Goal: Task Accomplishment & Management: Manage account settings

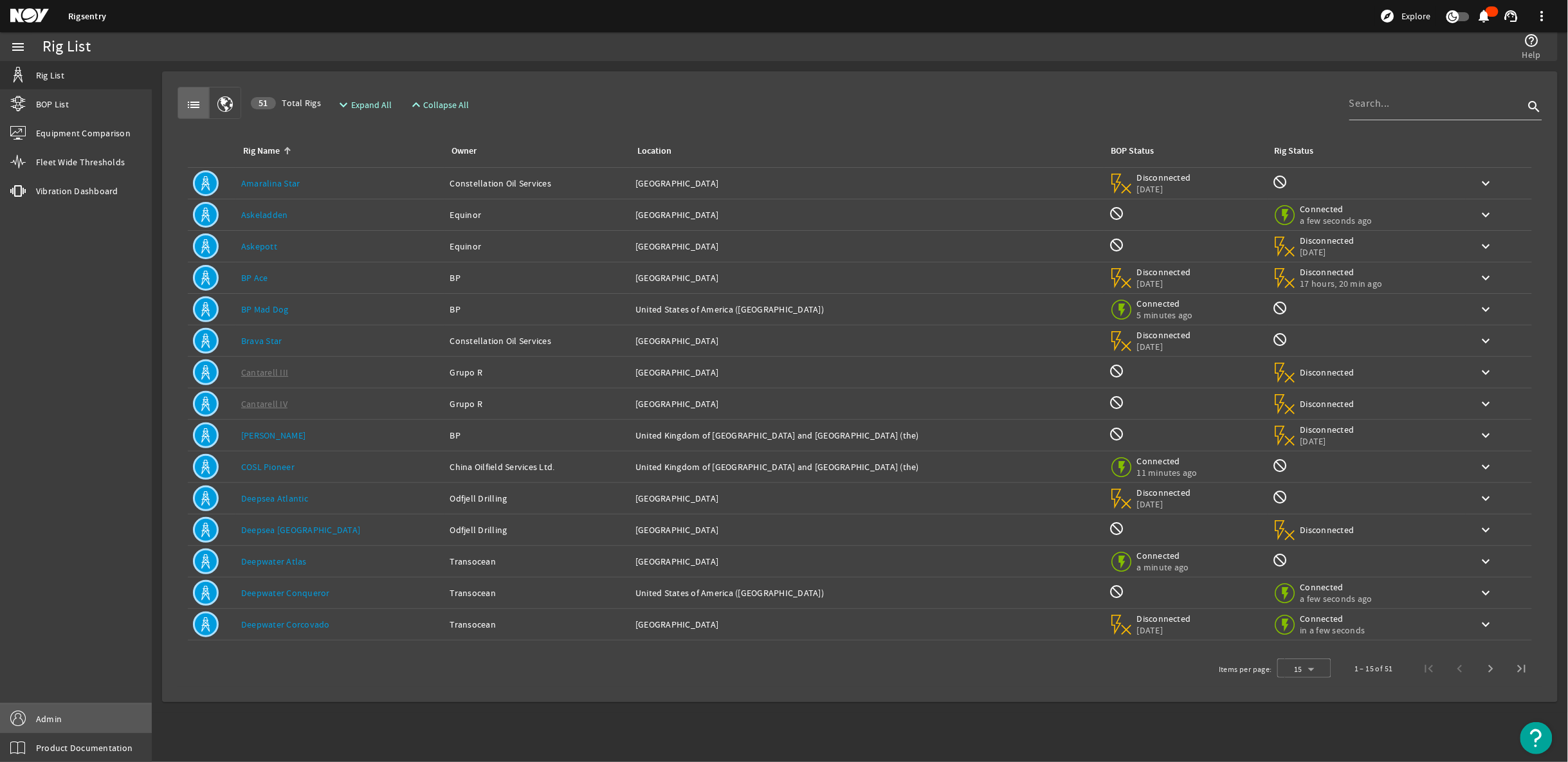
click at [37, 720] on span "Admin" at bounding box center [49, 719] width 25 height 13
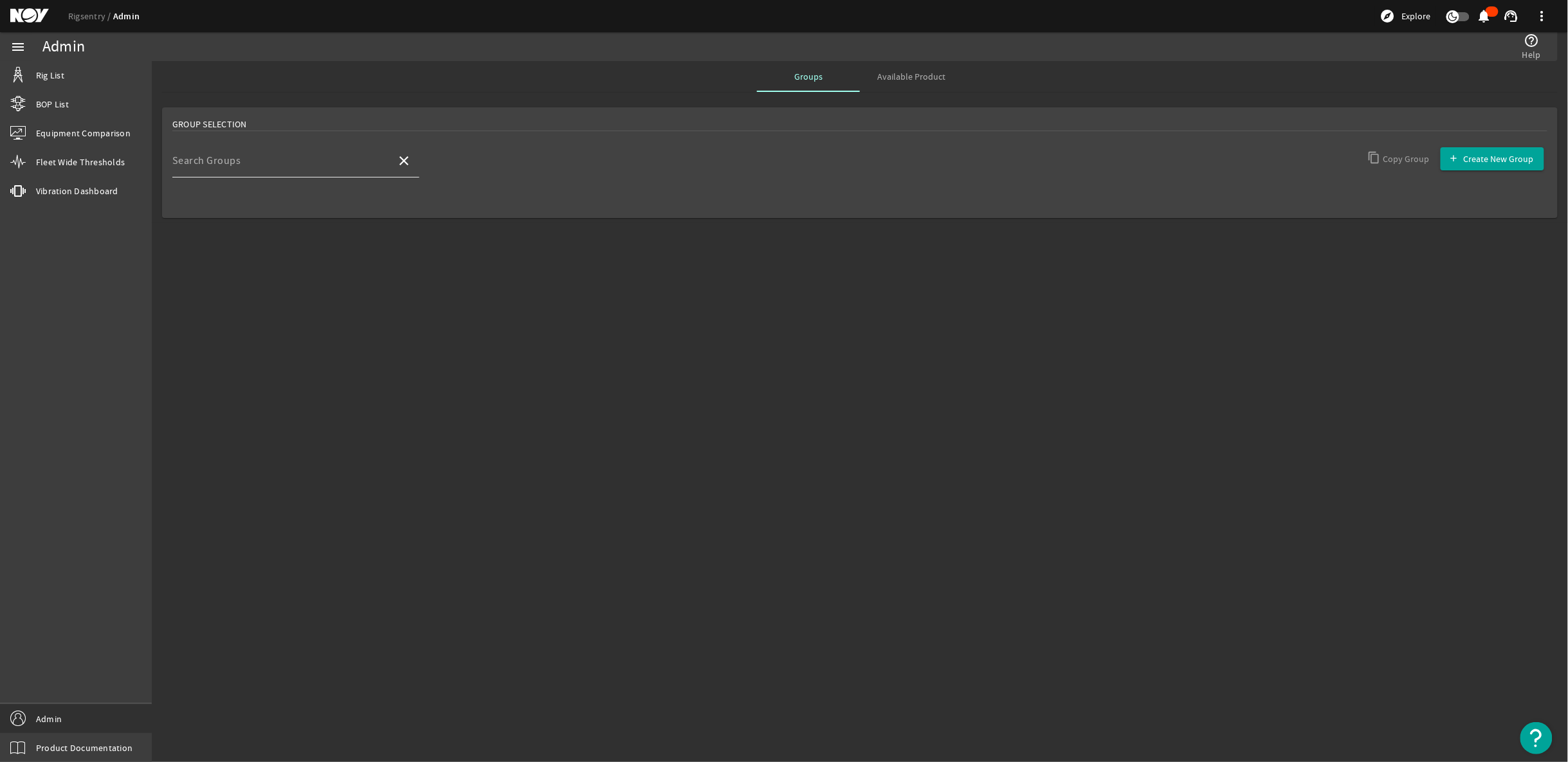
click at [265, 155] on div "Search Groups" at bounding box center [279, 160] width 214 height 33
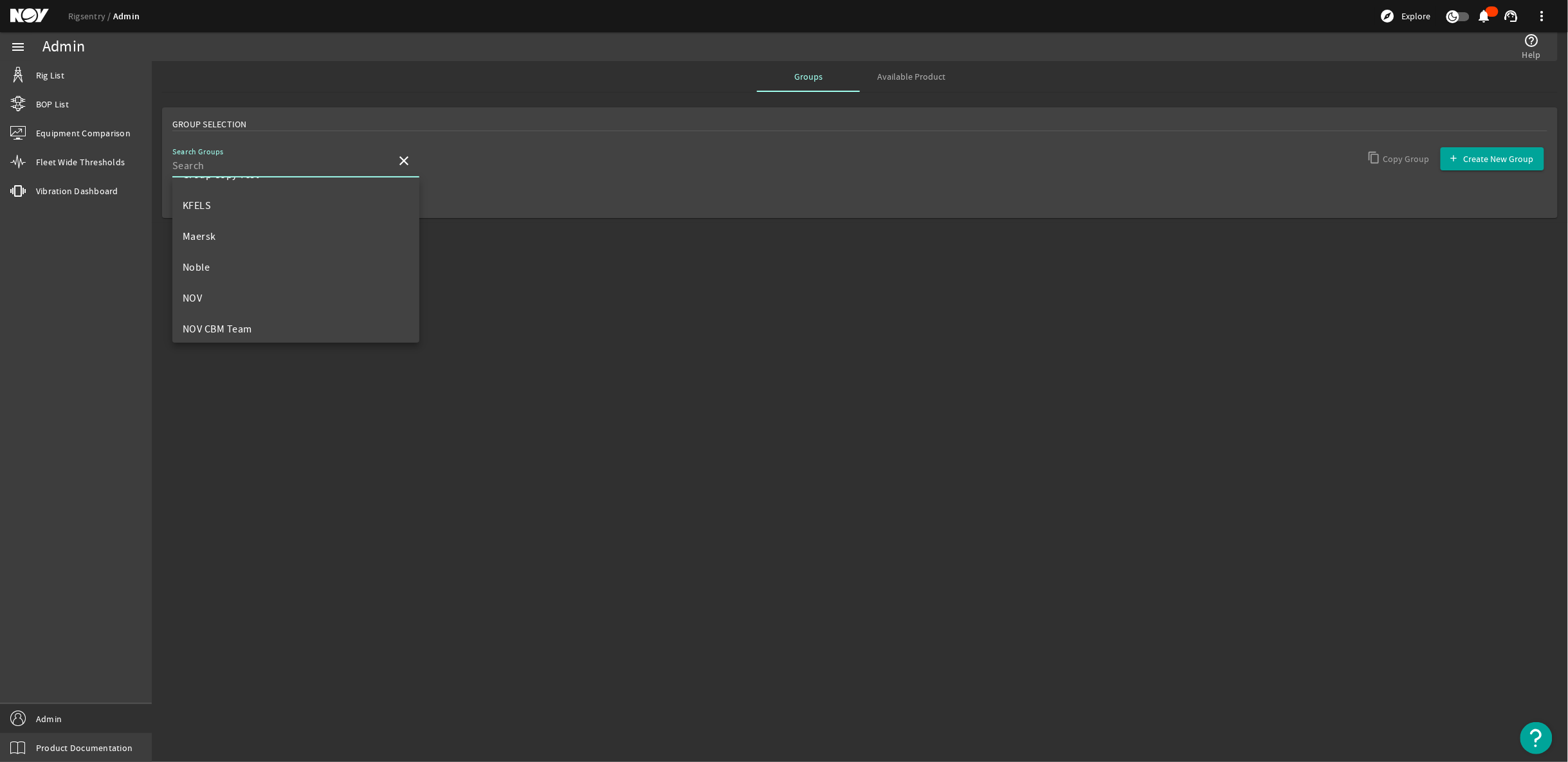
scroll to position [514, 0]
click at [255, 306] on mat-option "NOV CBM Team" at bounding box center [296, 301] width 247 height 31
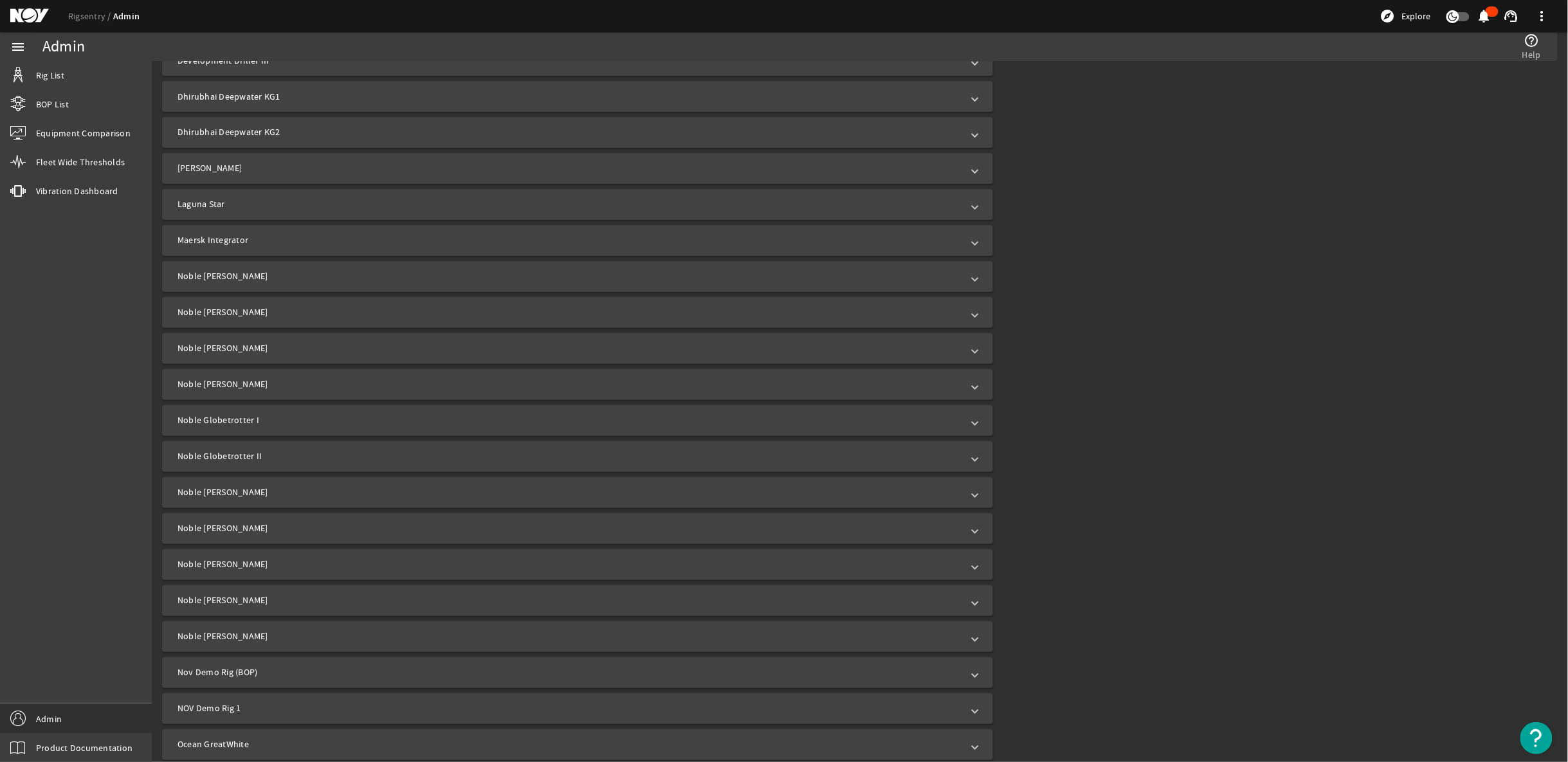
scroll to position [1356, 0]
click at [974, 602] on mat-expansion-panel-header "Santorini" at bounding box center [577, 598] width 831 height 31
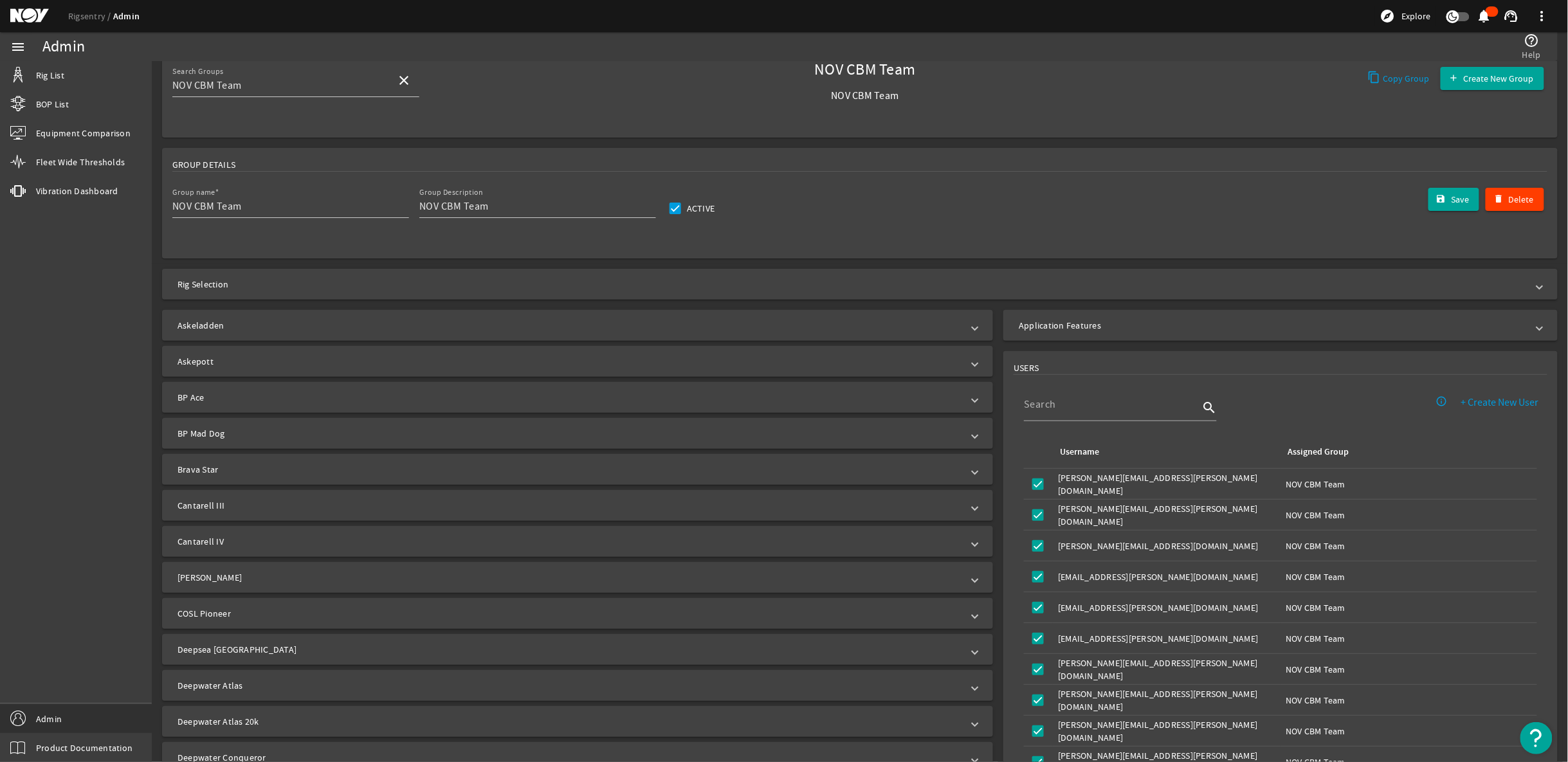
scroll to position [36, 0]
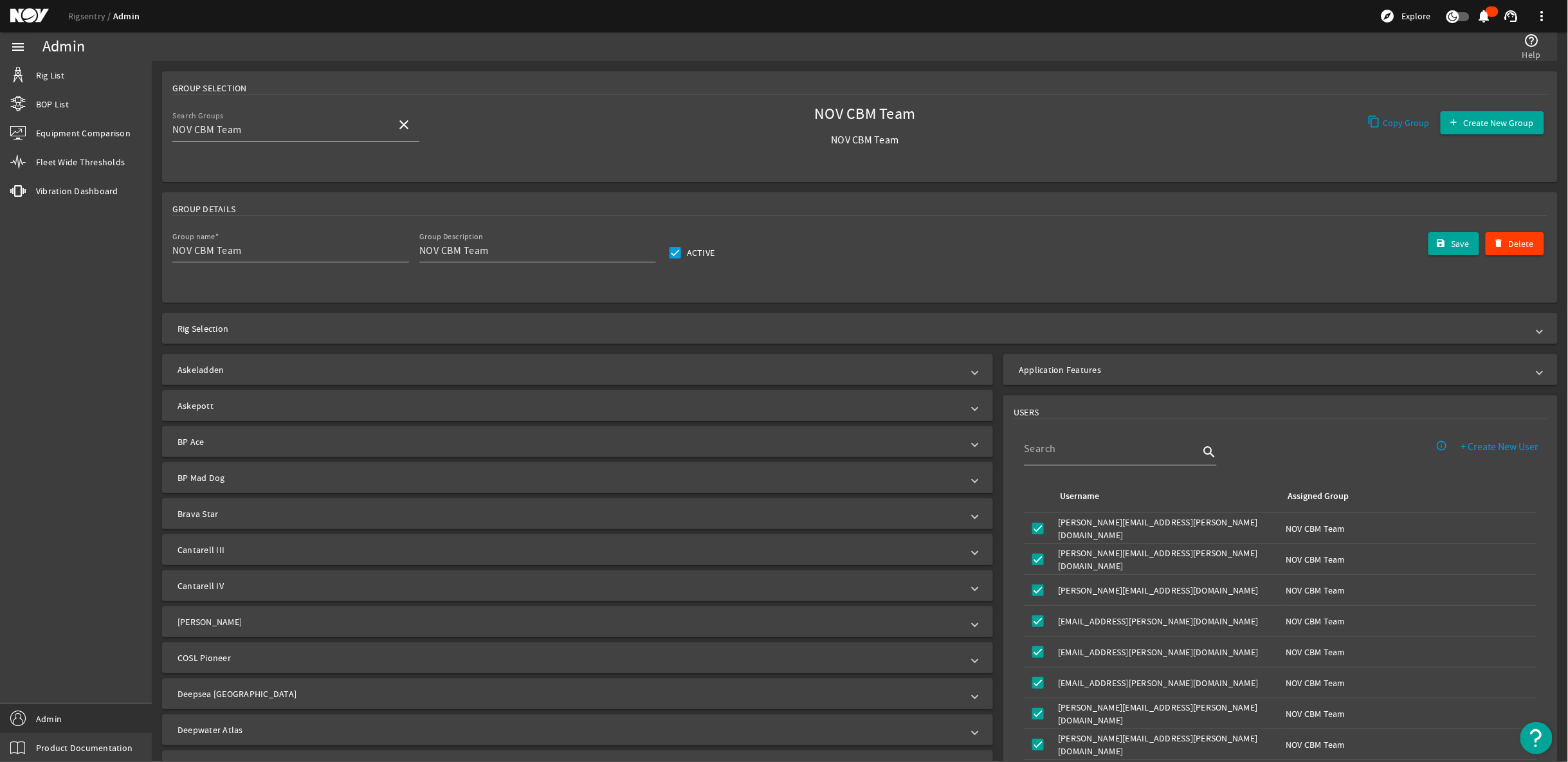
click at [408, 122] on mat-icon "close" at bounding box center [404, 125] width 16 height 16
click at [292, 158] on mat-option "Aftermarket" at bounding box center [296, 163] width 247 height 31
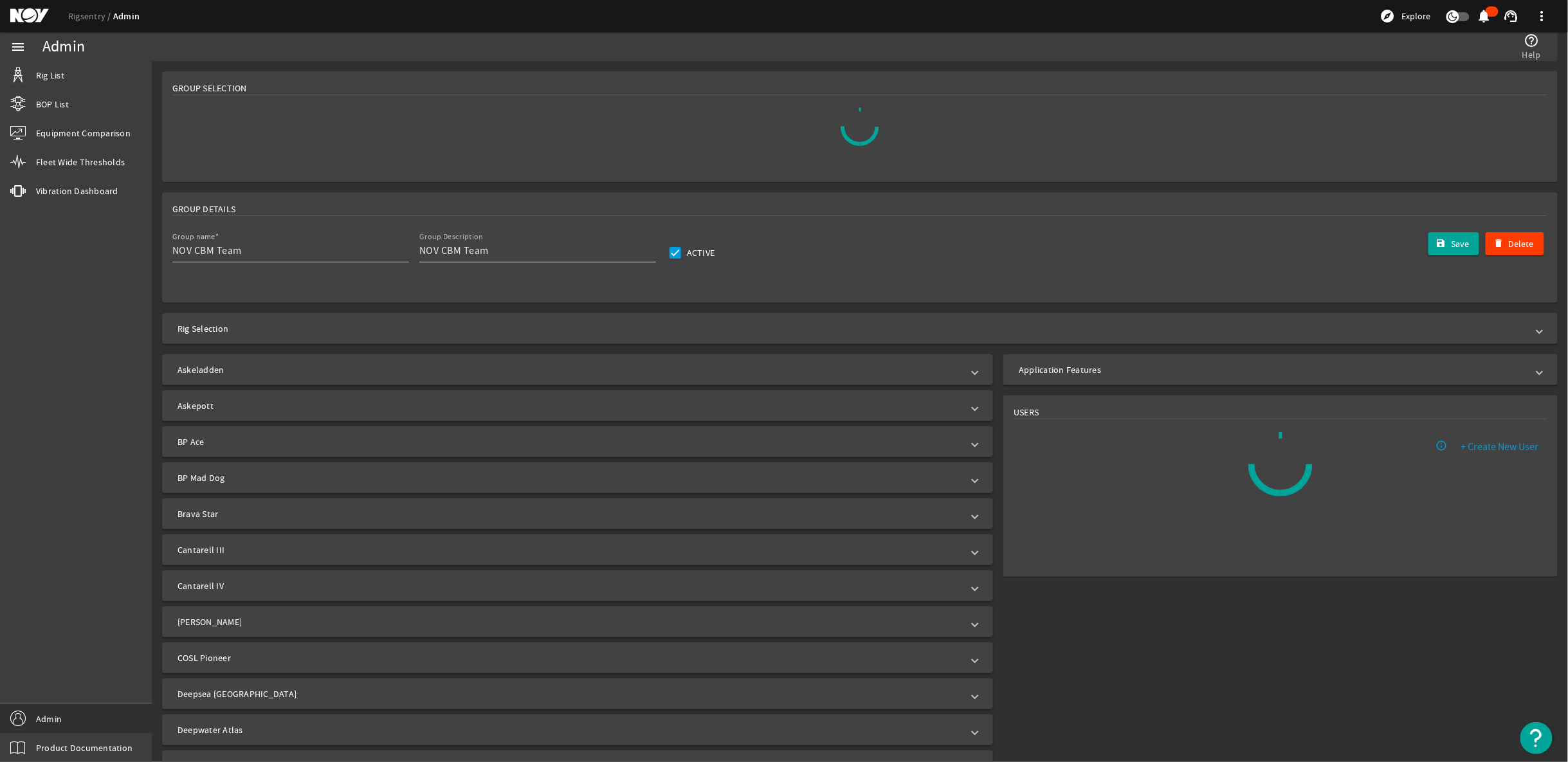
type input "Aftermarket"
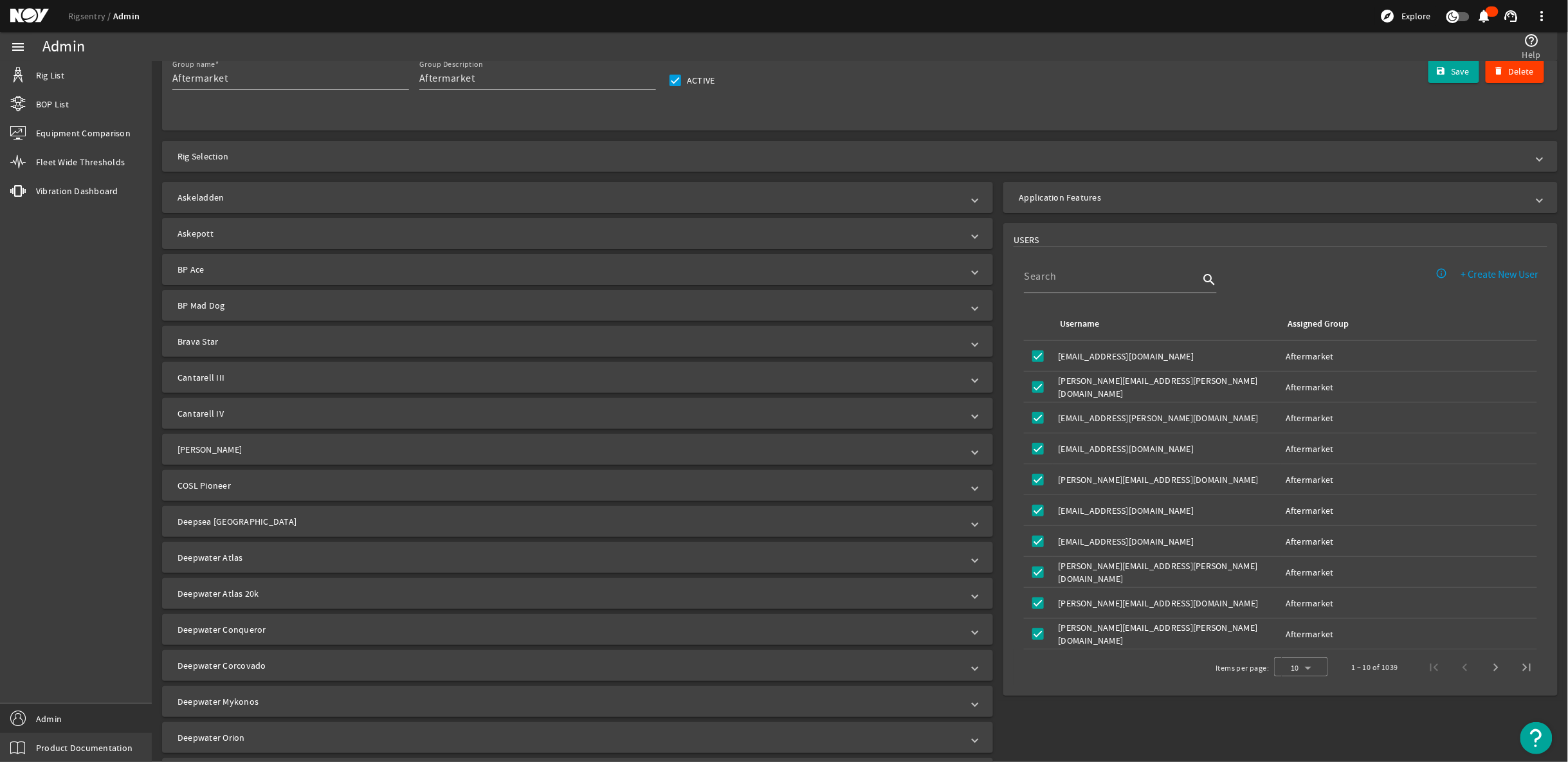
scroll to position [207, 0]
click at [1063, 288] on div at bounding box center [1111, 277] width 175 height 33
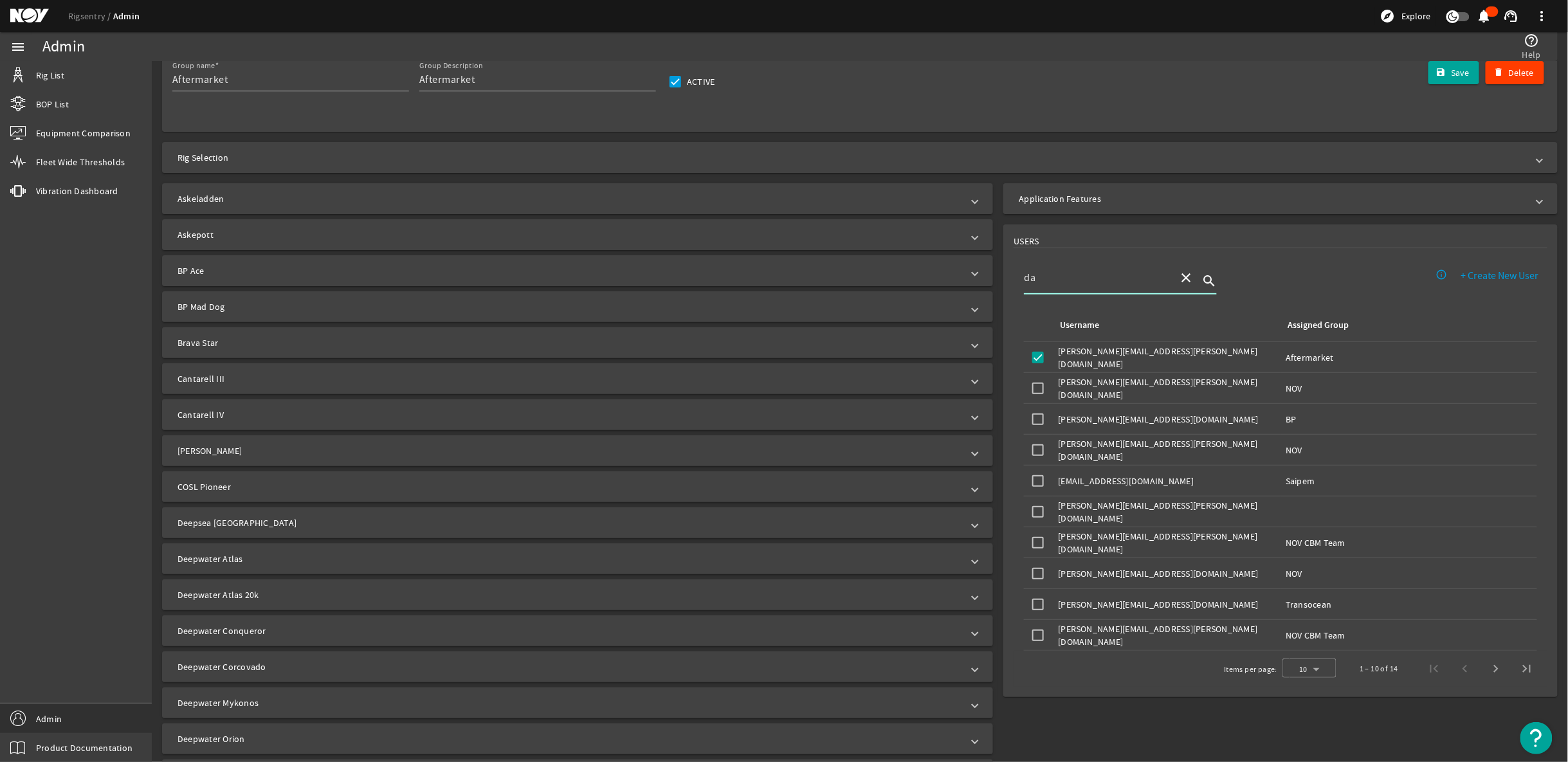
type input "d"
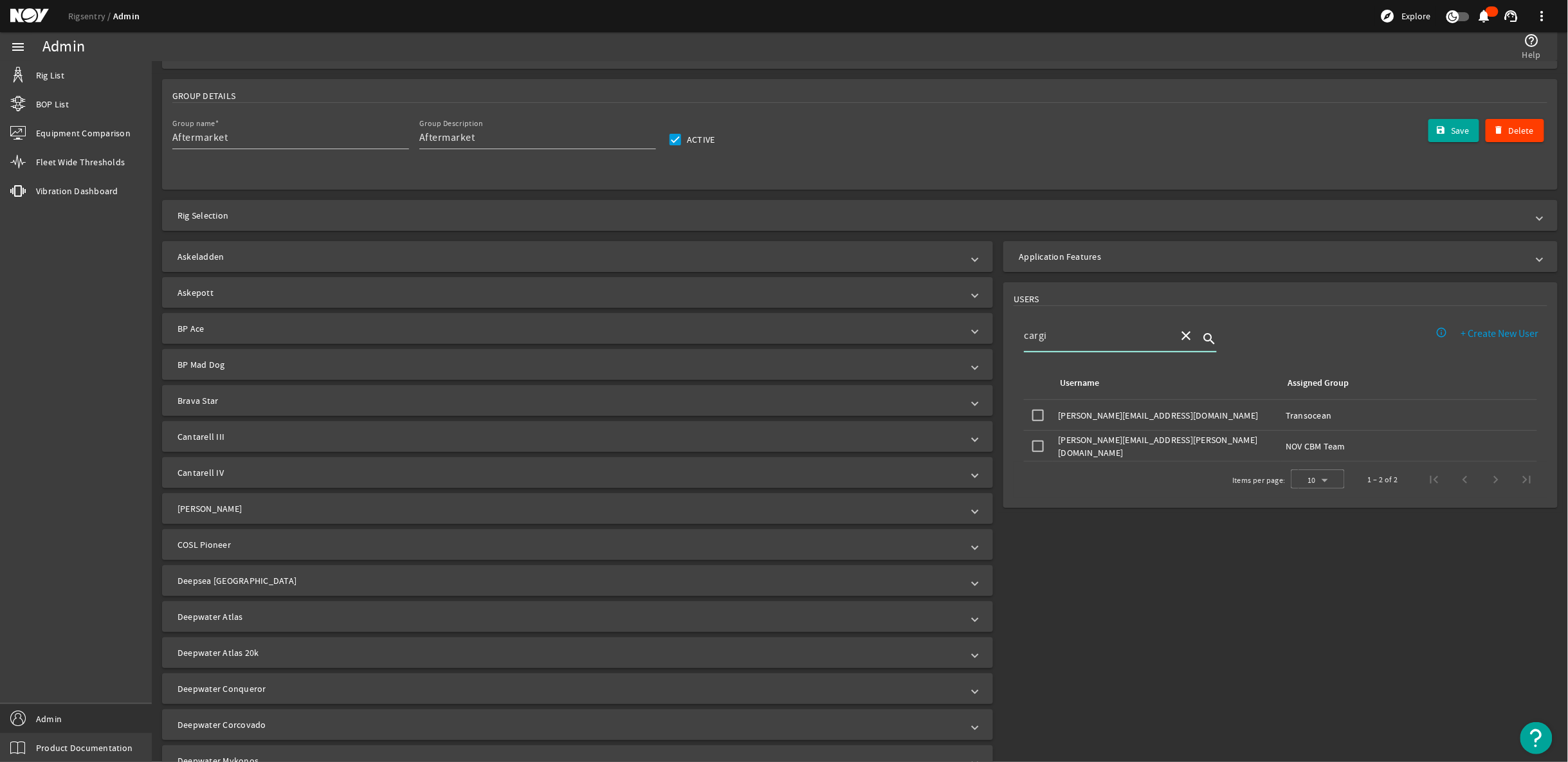
scroll to position [121, 0]
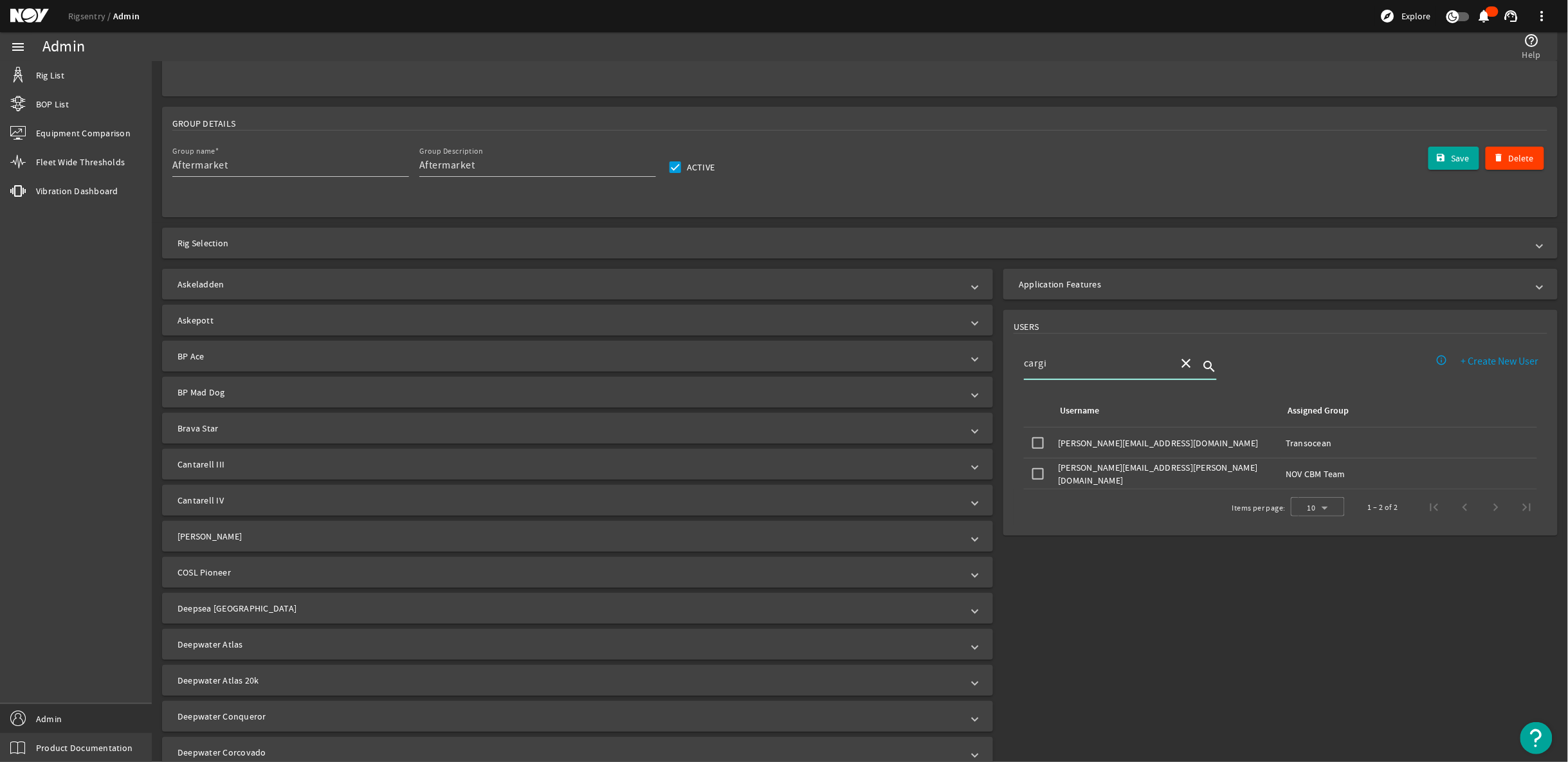
type input "cargi"
click at [1178, 363] on mat-icon "close" at bounding box center [1186, 363] width 16 height 16
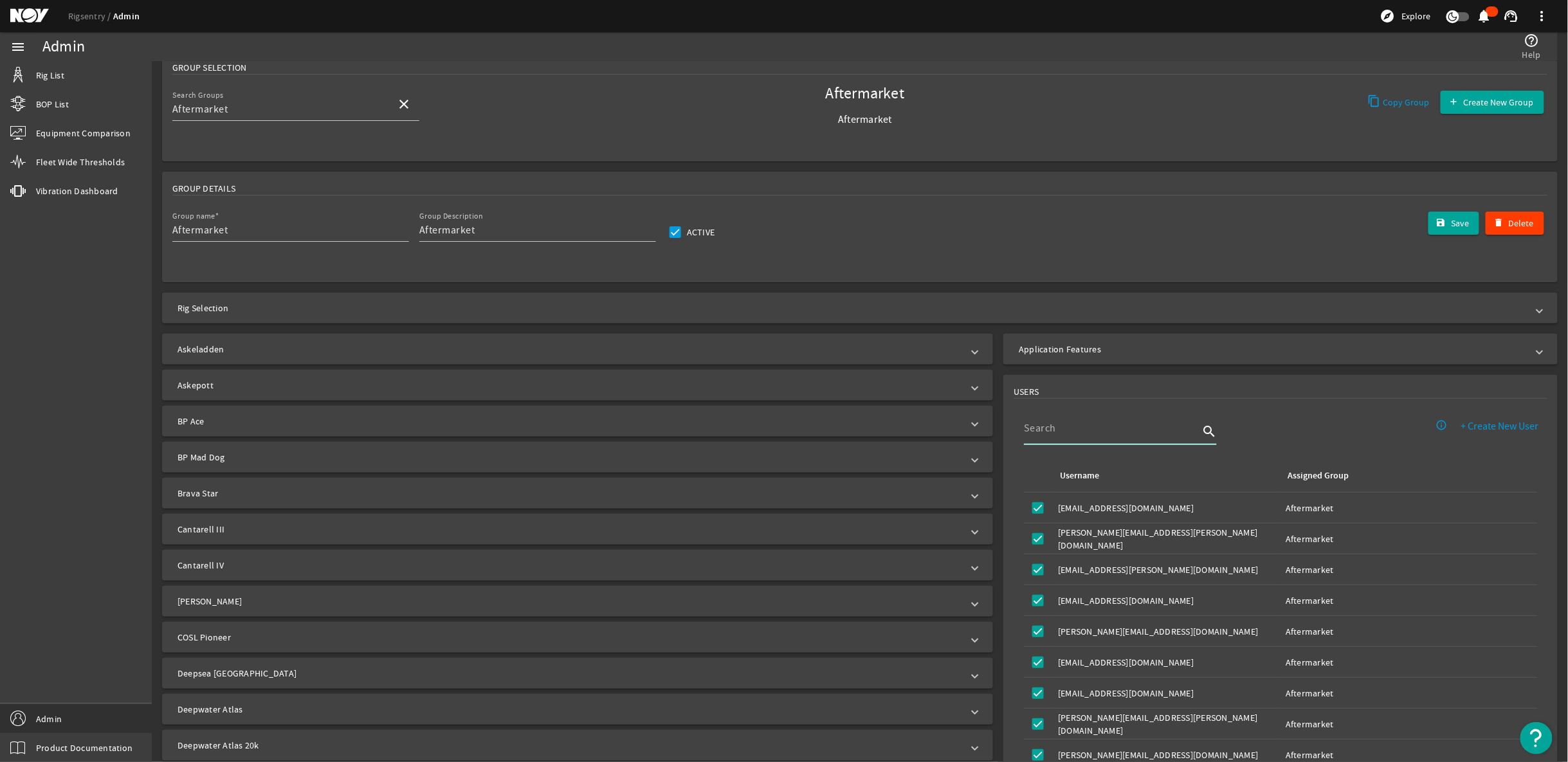
scroll to position [0, 0]
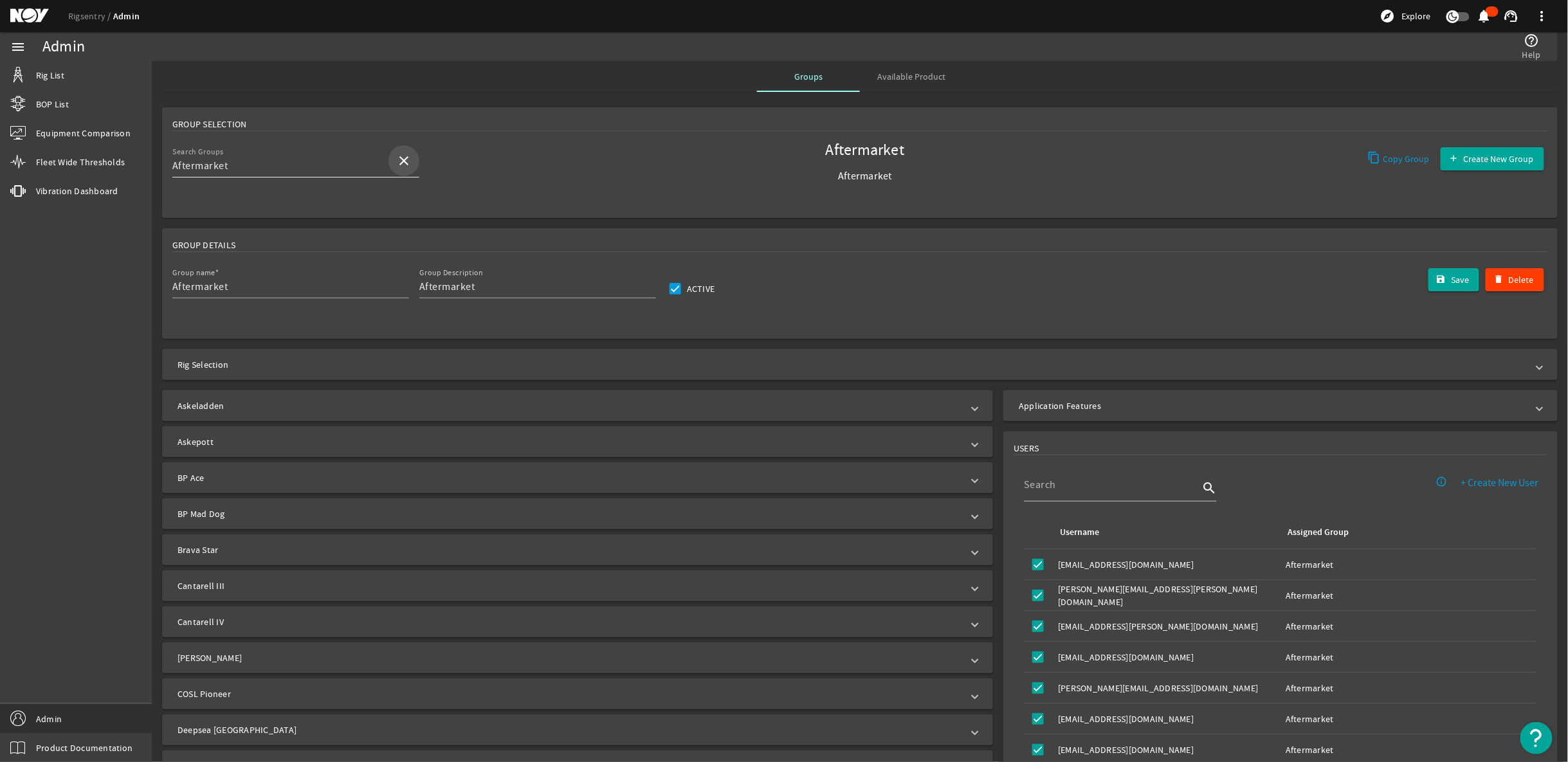
click at [402, 155] on mat-icon "close" at bounding box center [404, 161] width 16 height 16
type input "n"
type input "cbm"
click at [227, 198] on span "NOV CBM Team" at bounding box center [217, 198] width 69 height 13
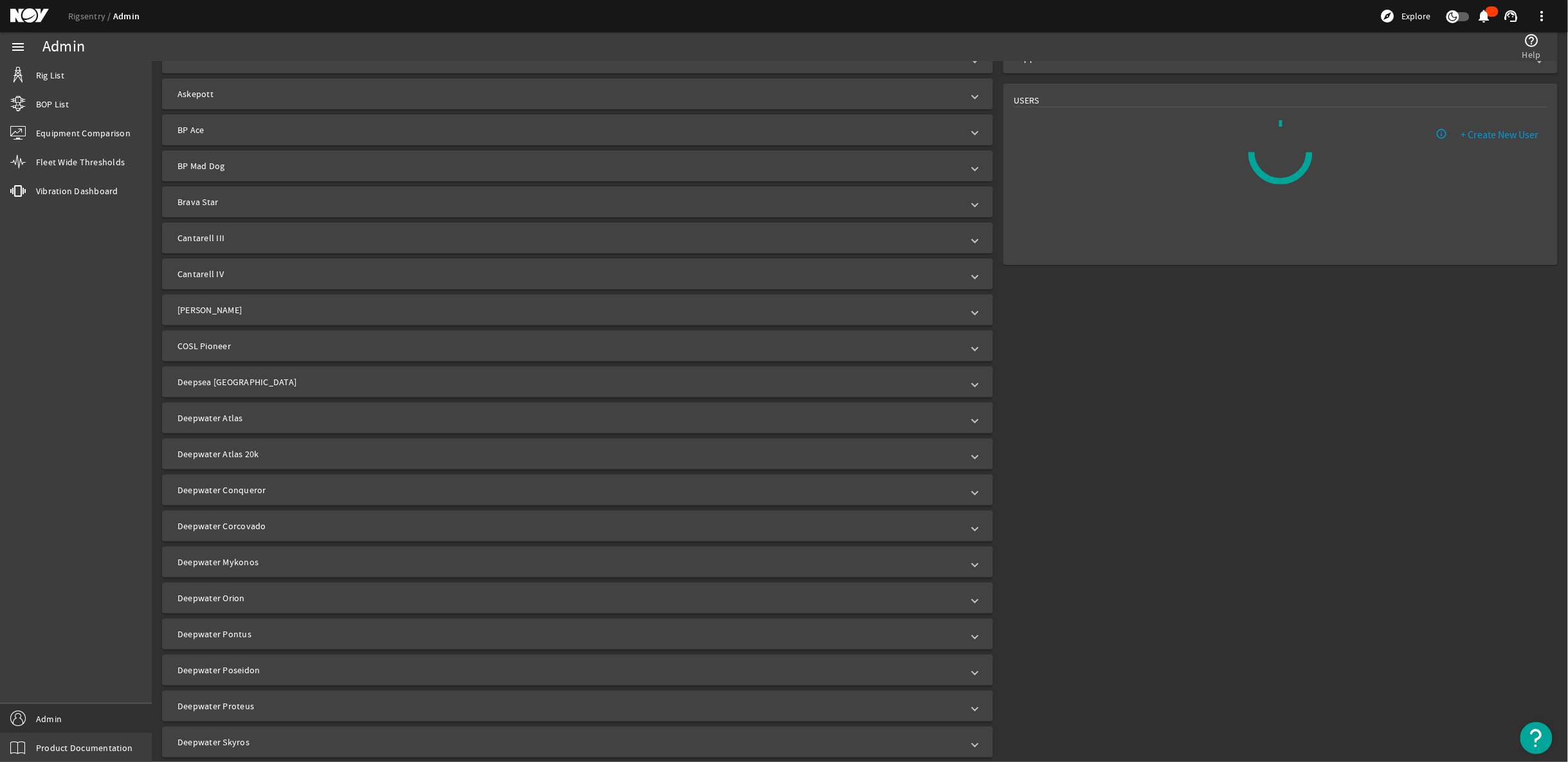
type input "NOV CBM Team"
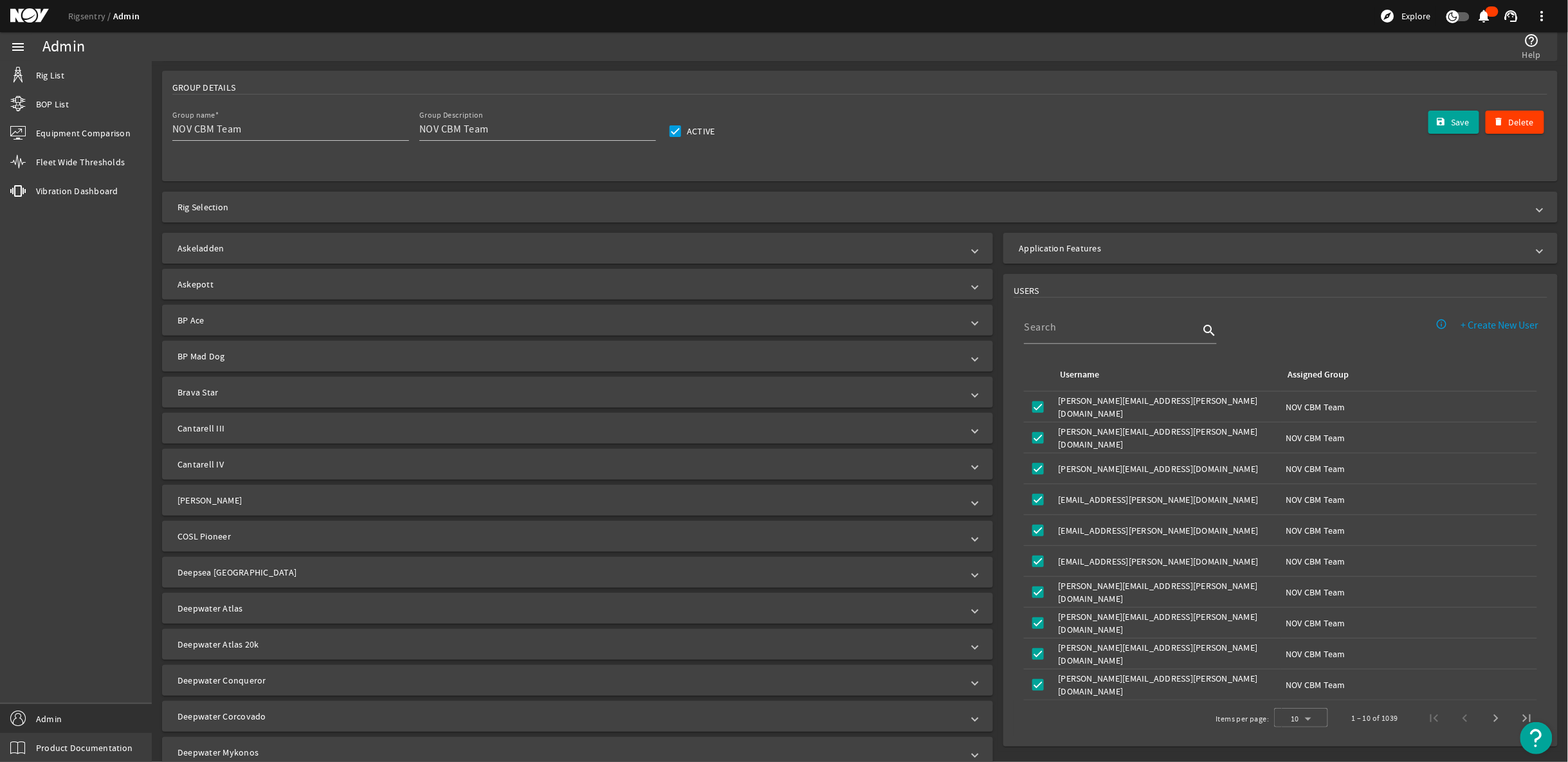
scroll to position [171, 0]
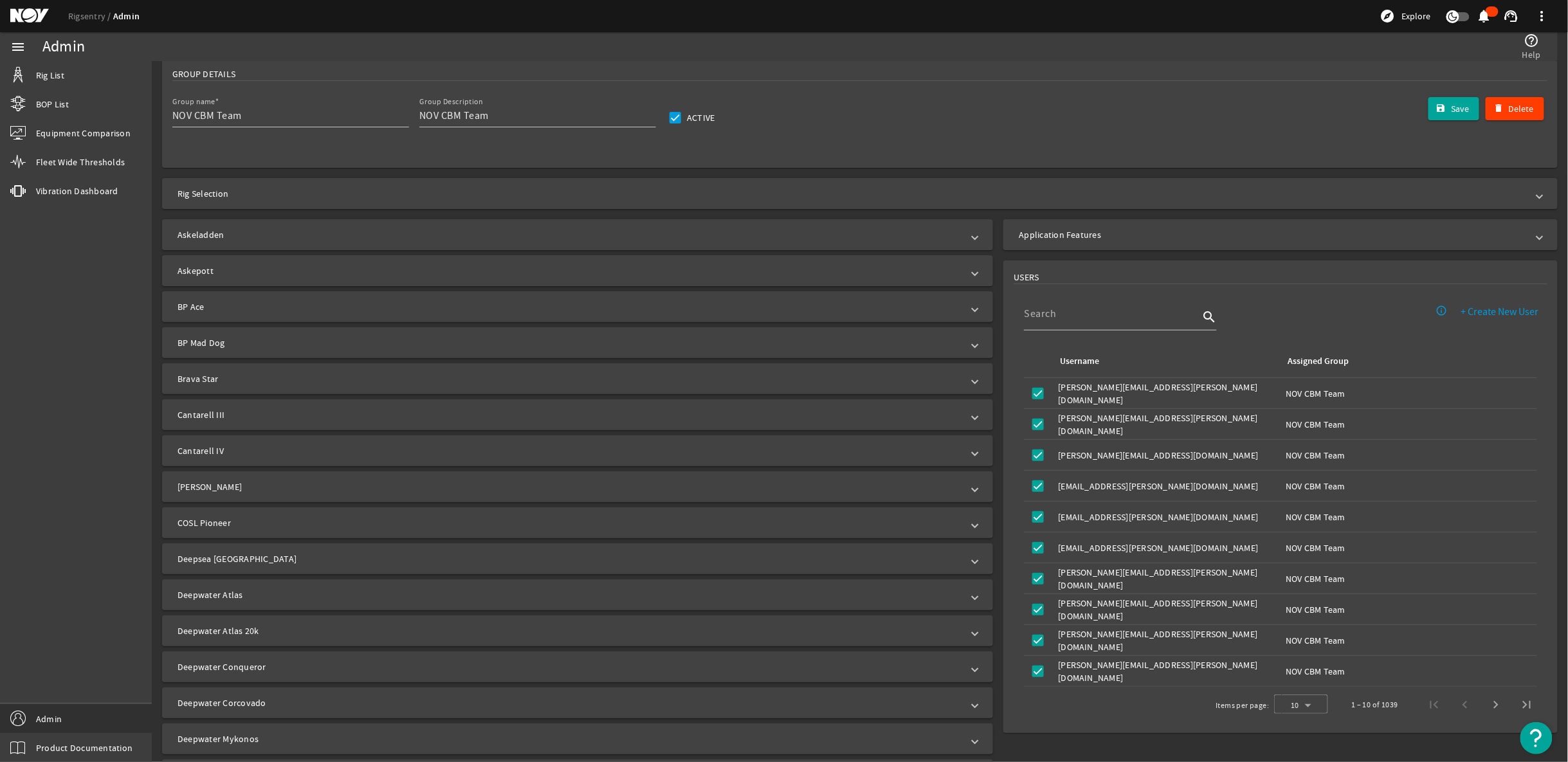
click at [1102, 306] on input at bounding box center [1111, 314] width 175 height 16
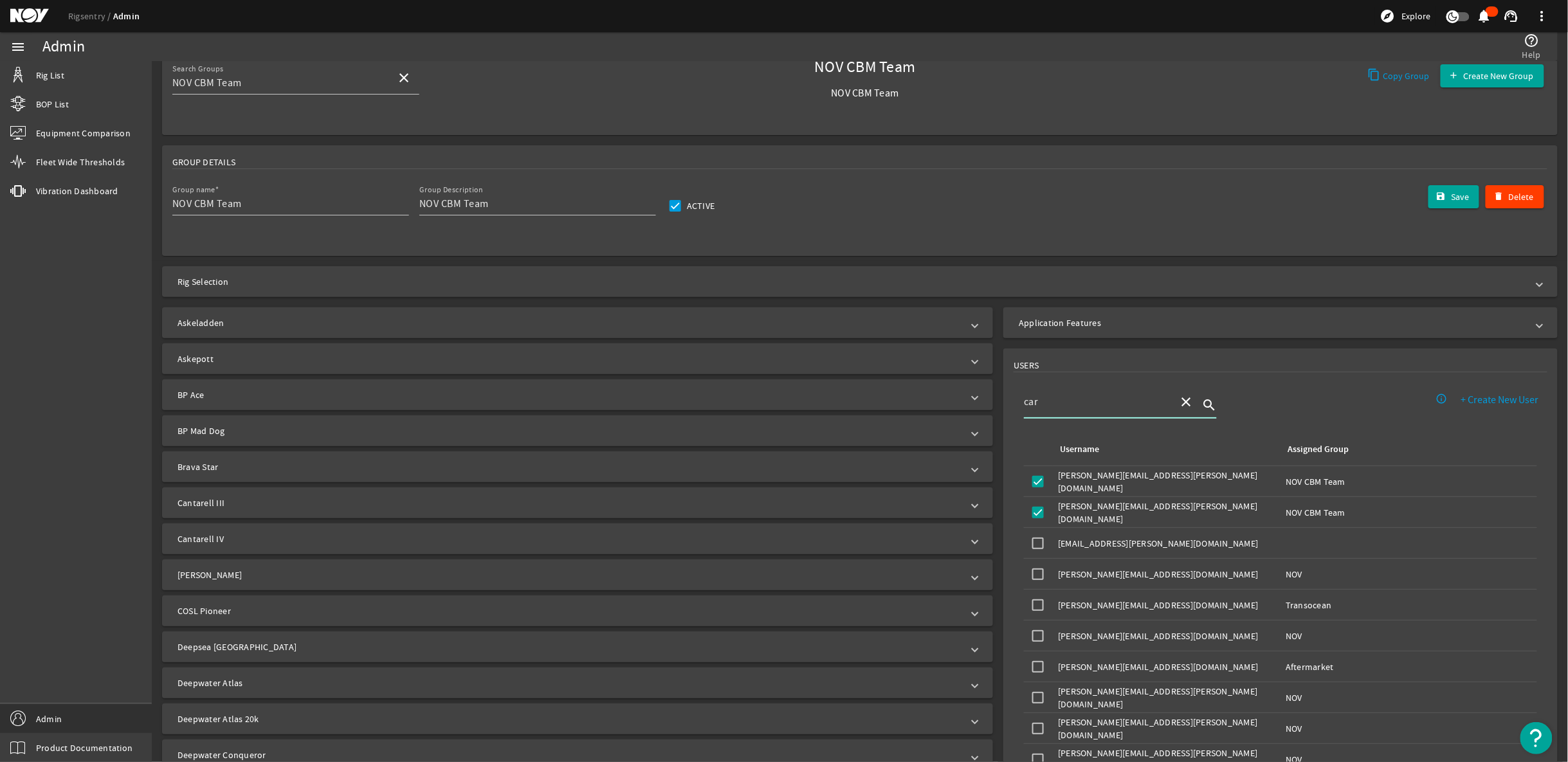
scroll to position [0, 0]
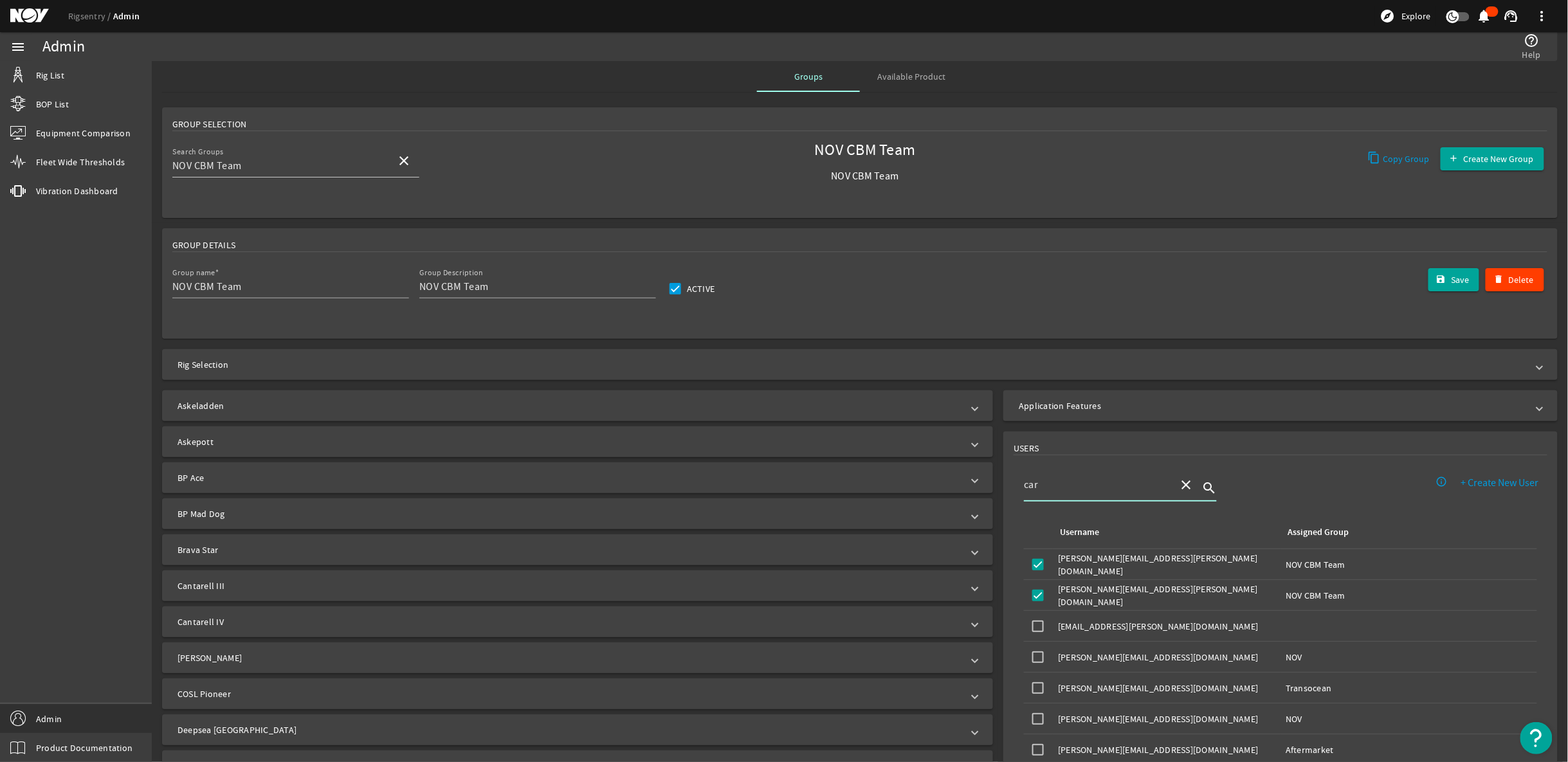
type input "car"
click at [409, 163] on mat-icon "close" at bounding box center [404, 161] width 16 height 16
click at [349, 163] on input "Search Groups" at bounding box center [279, 166] width 214 height 16
type input "sai"
click at [287, 212] on mat-option "Saipem" at bounding box center [296, 199] width 247 height 31
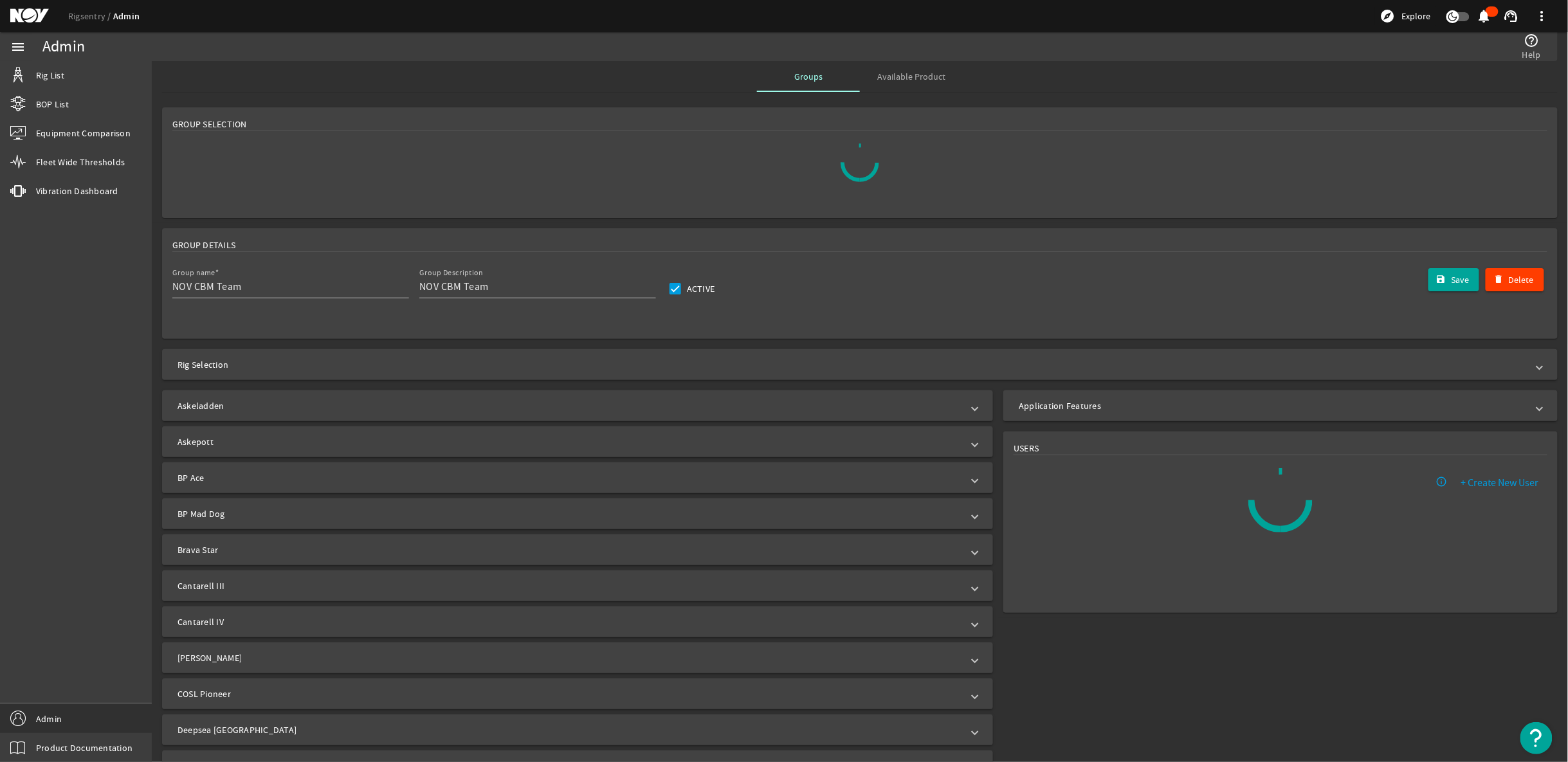
type input "Saipem"
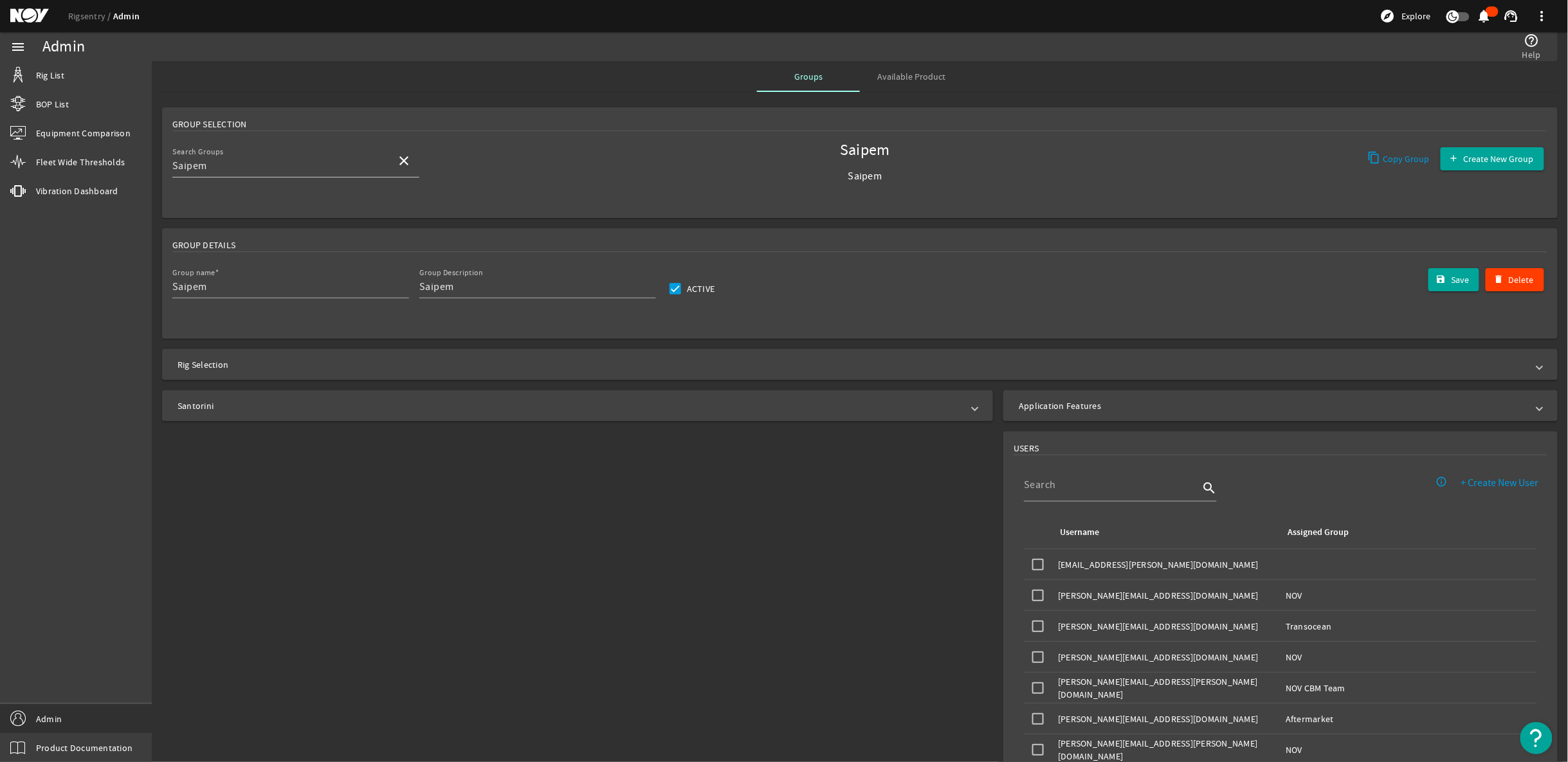
scroll to position [147, 0]
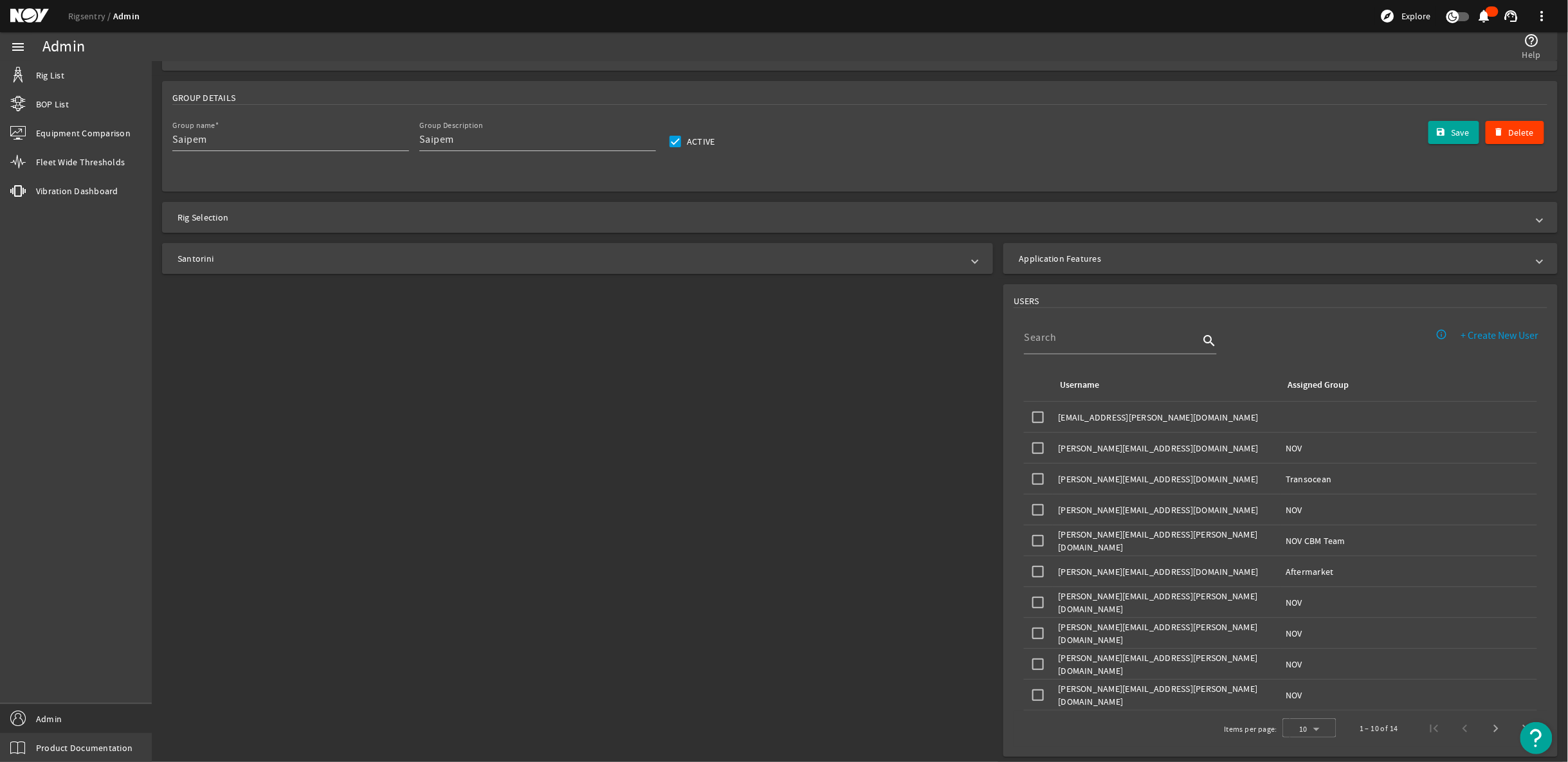
click at [962, 262] on span "Santorini" at bounding box center [574, 258] width 795 height 13
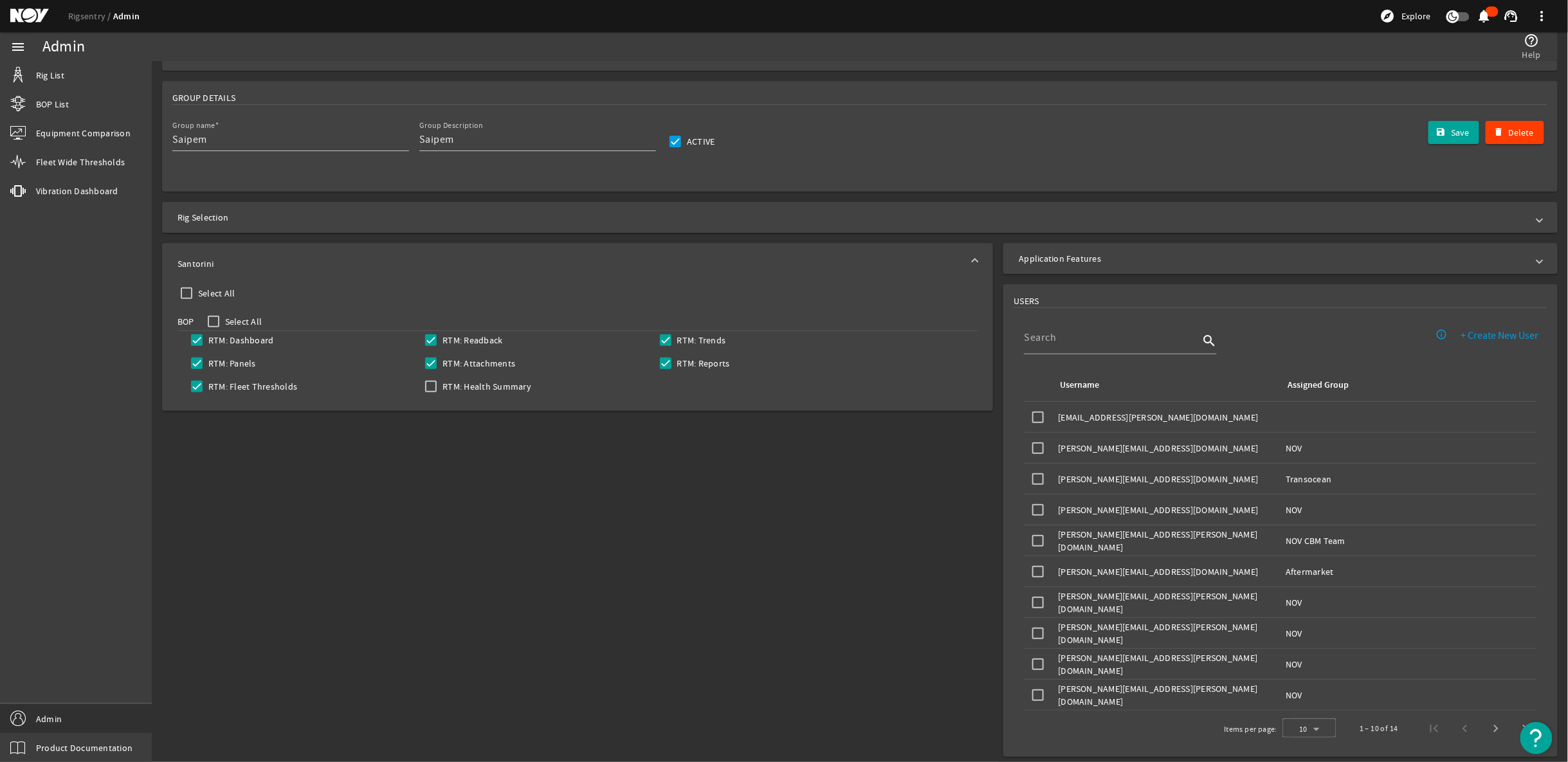
click at [1537, 221] on span at bounding box center [1539, 217] width 5 height 13
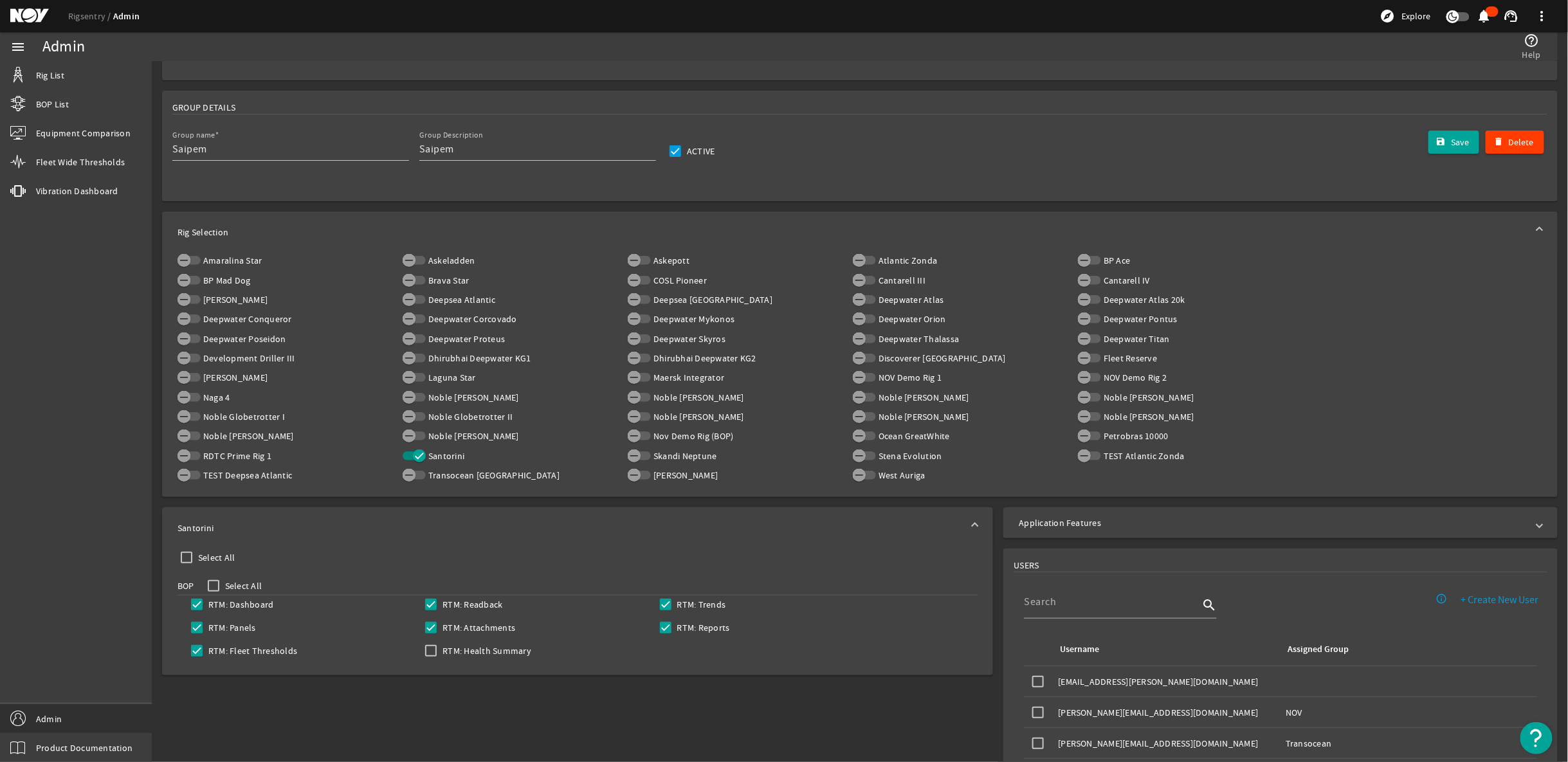
scroll to position [343, 0]
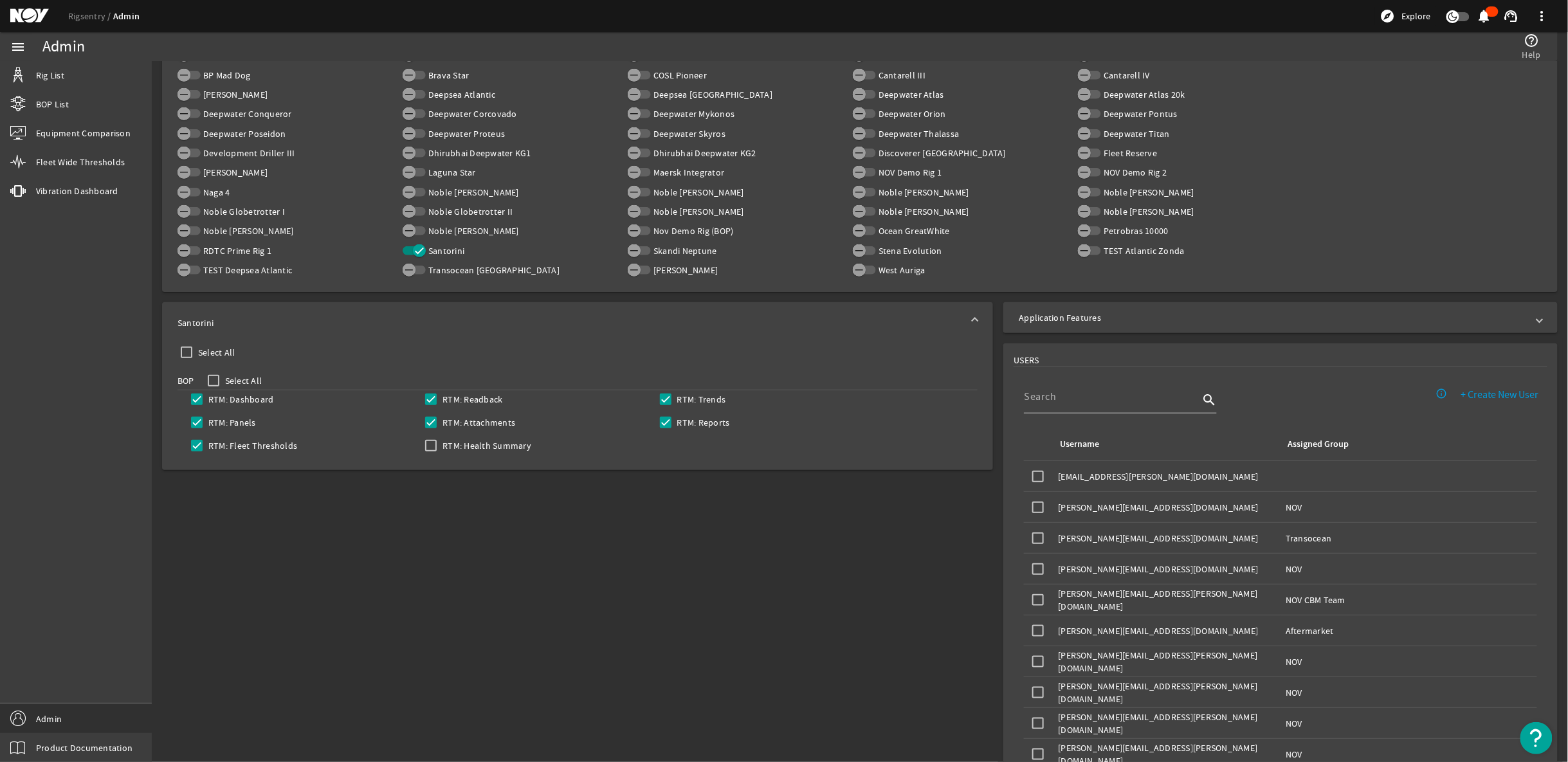
click at [1150, 392] on input at bounding box center [1111, 397] width 175 height 16
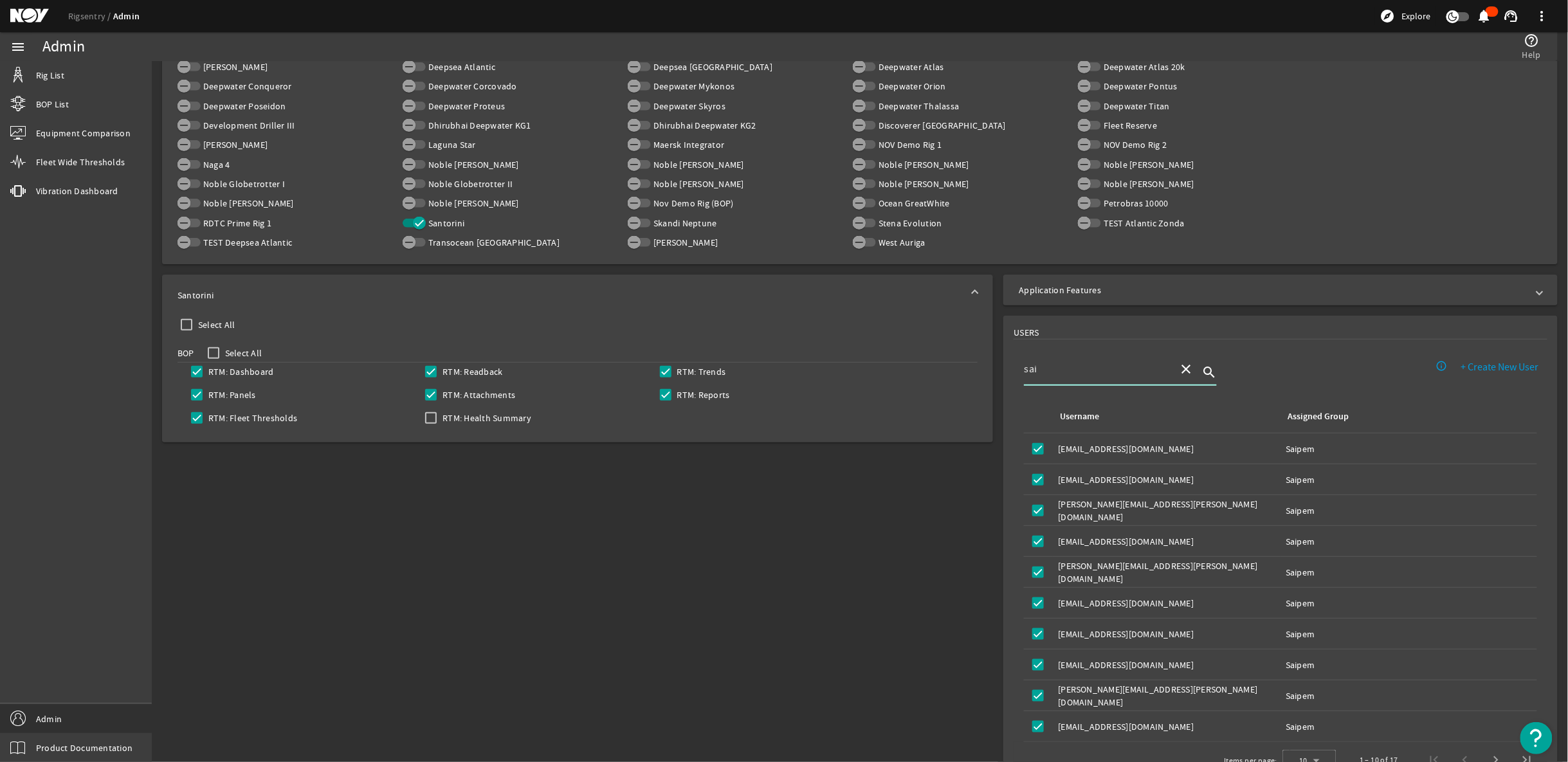
scroll to position [397, 0]
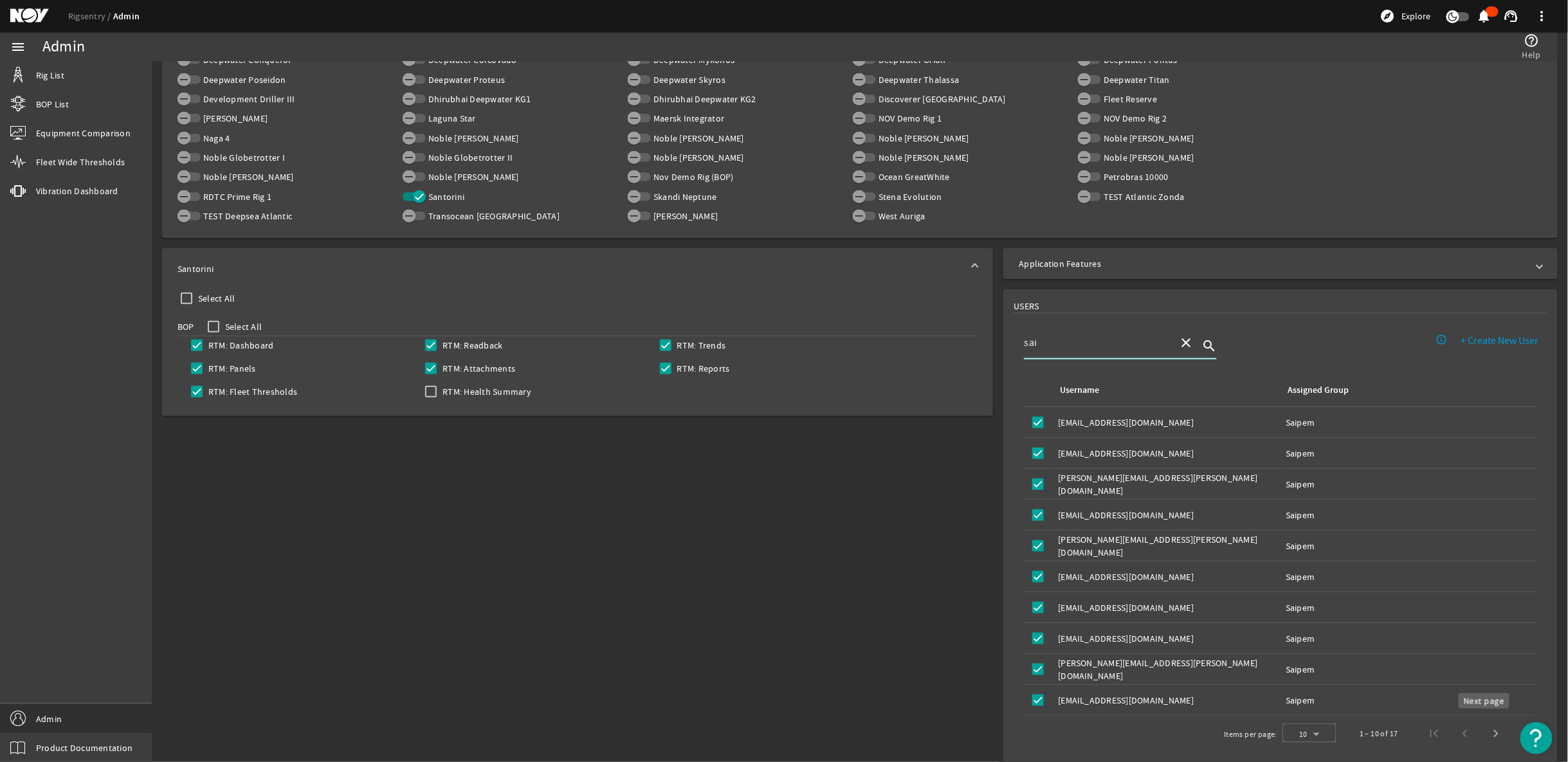
type input "sai"
click at [1485, 725] on span "Next page" at bounding box center [1496, 734] width 31 height 31
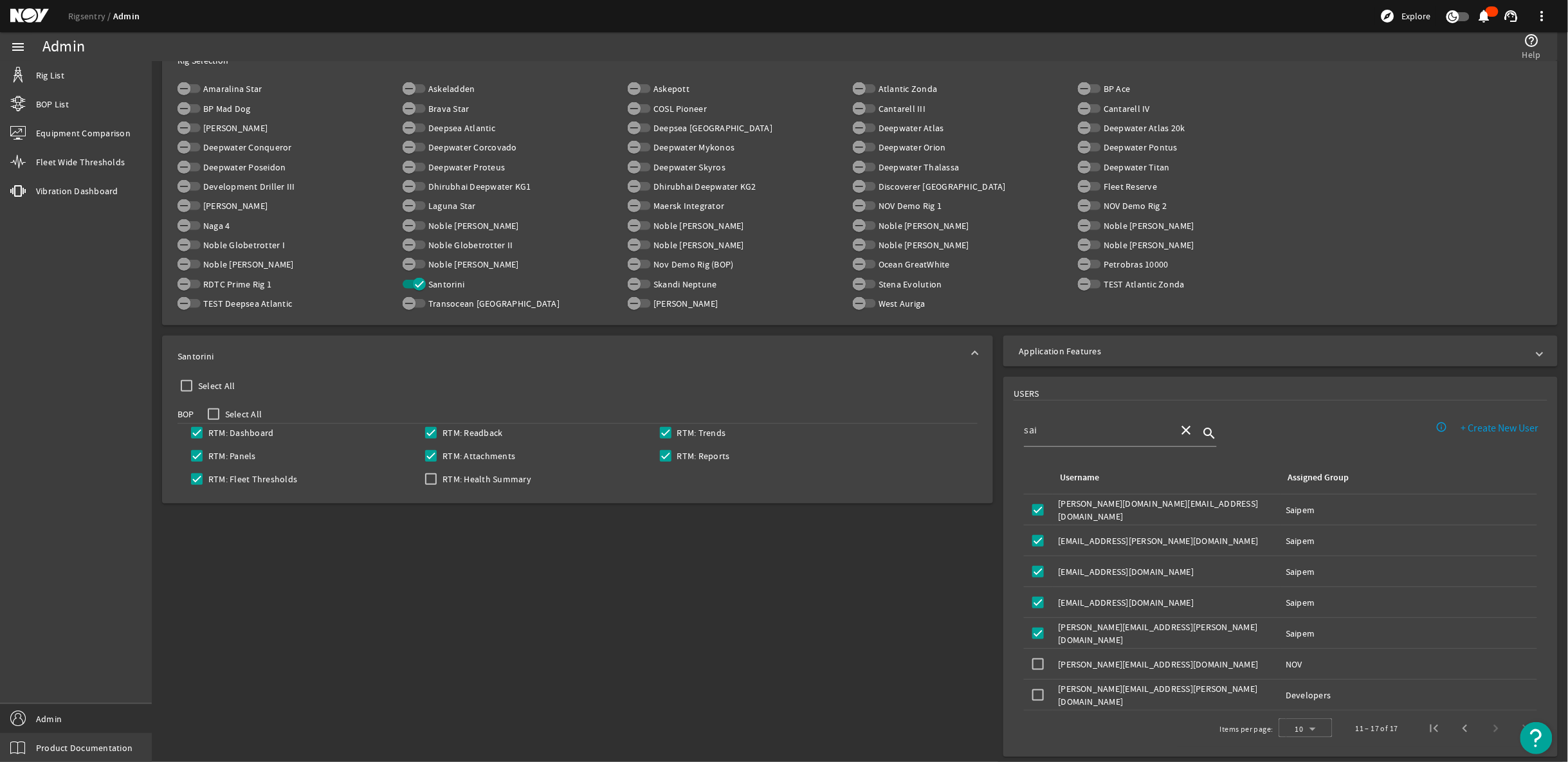
scroll to position [304, 0]
click at [1452, 729] on span "Previous page" at bounding box center [1465, 734] width 31 height 31
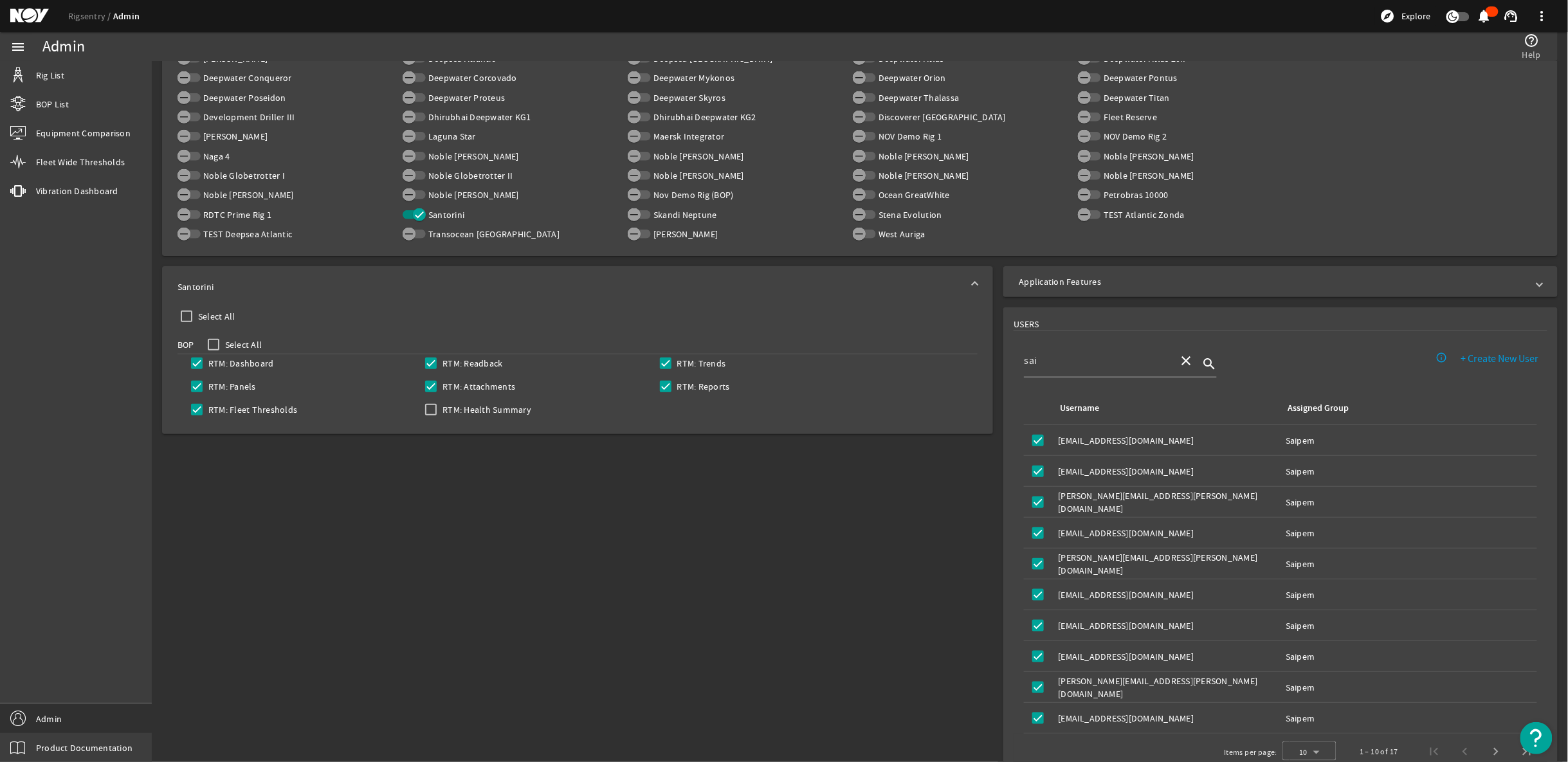
scroll to position [397, 0]
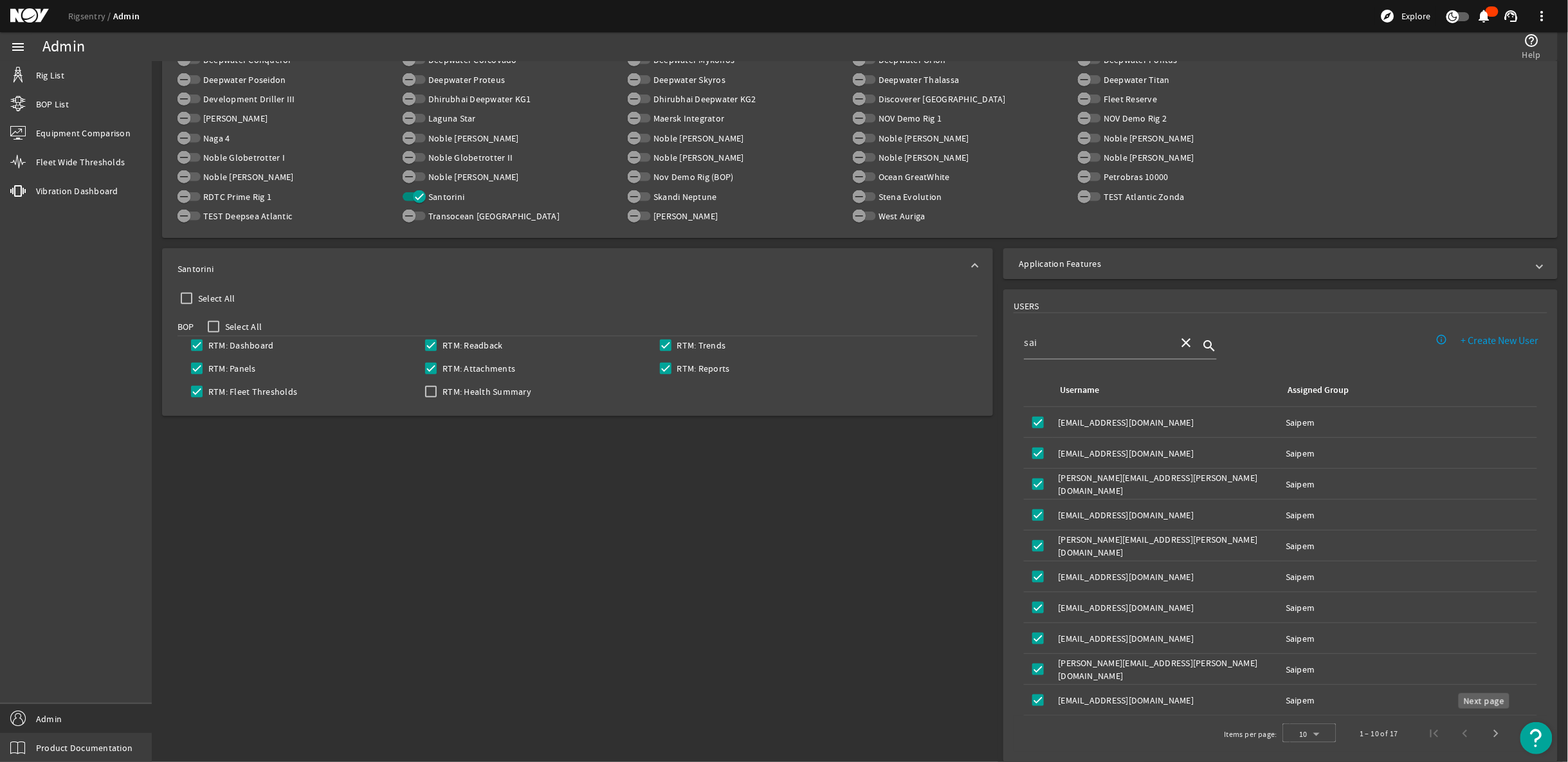
click at [1487, 723] on span "Next page" at bounding box center [1496, 734] width 31 height 31
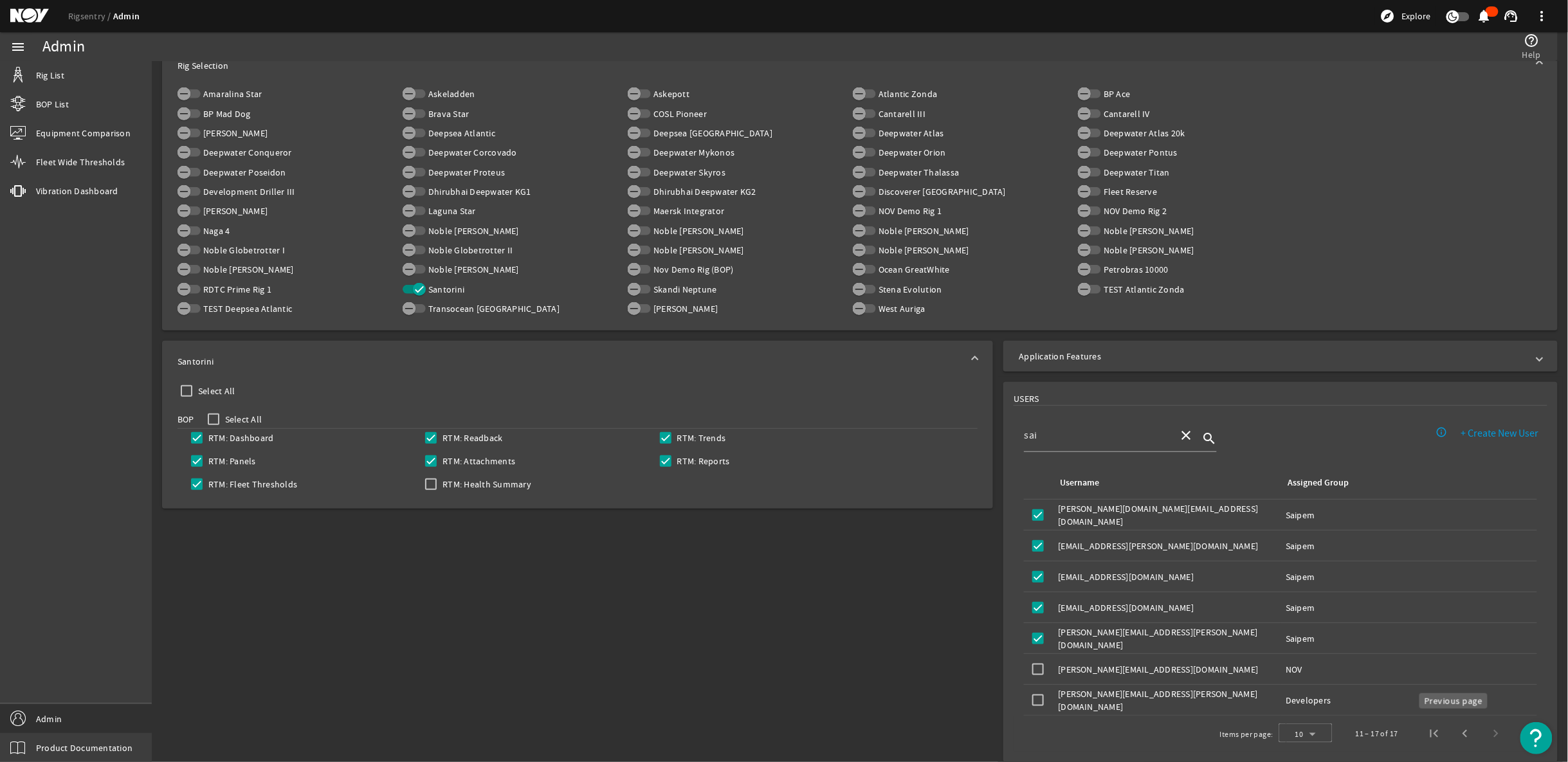
click at [1452, 728] on span "Previous page" at bounding box center [1465, 734] width 31 height 31
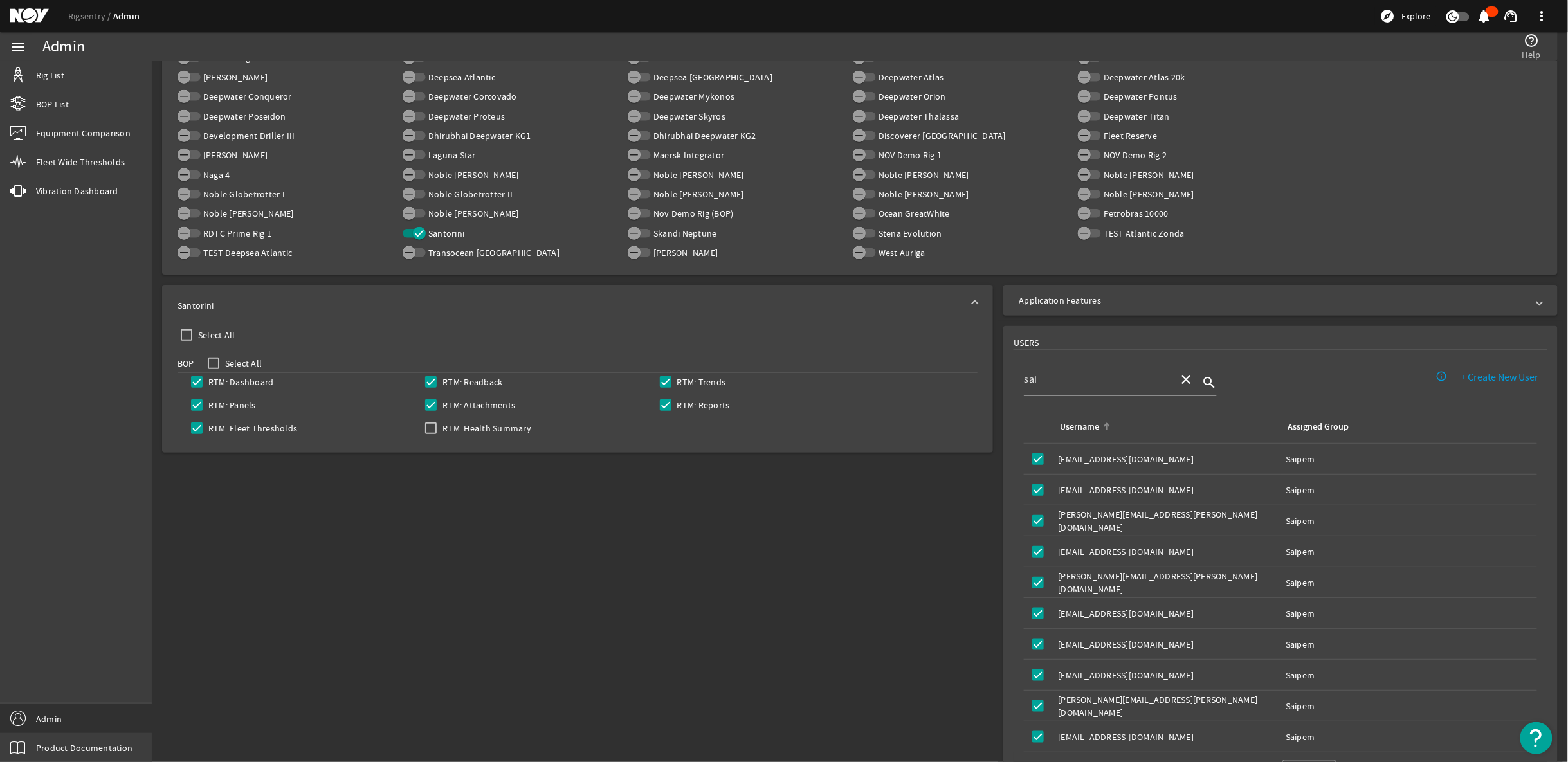
scroll to position [397, 0]
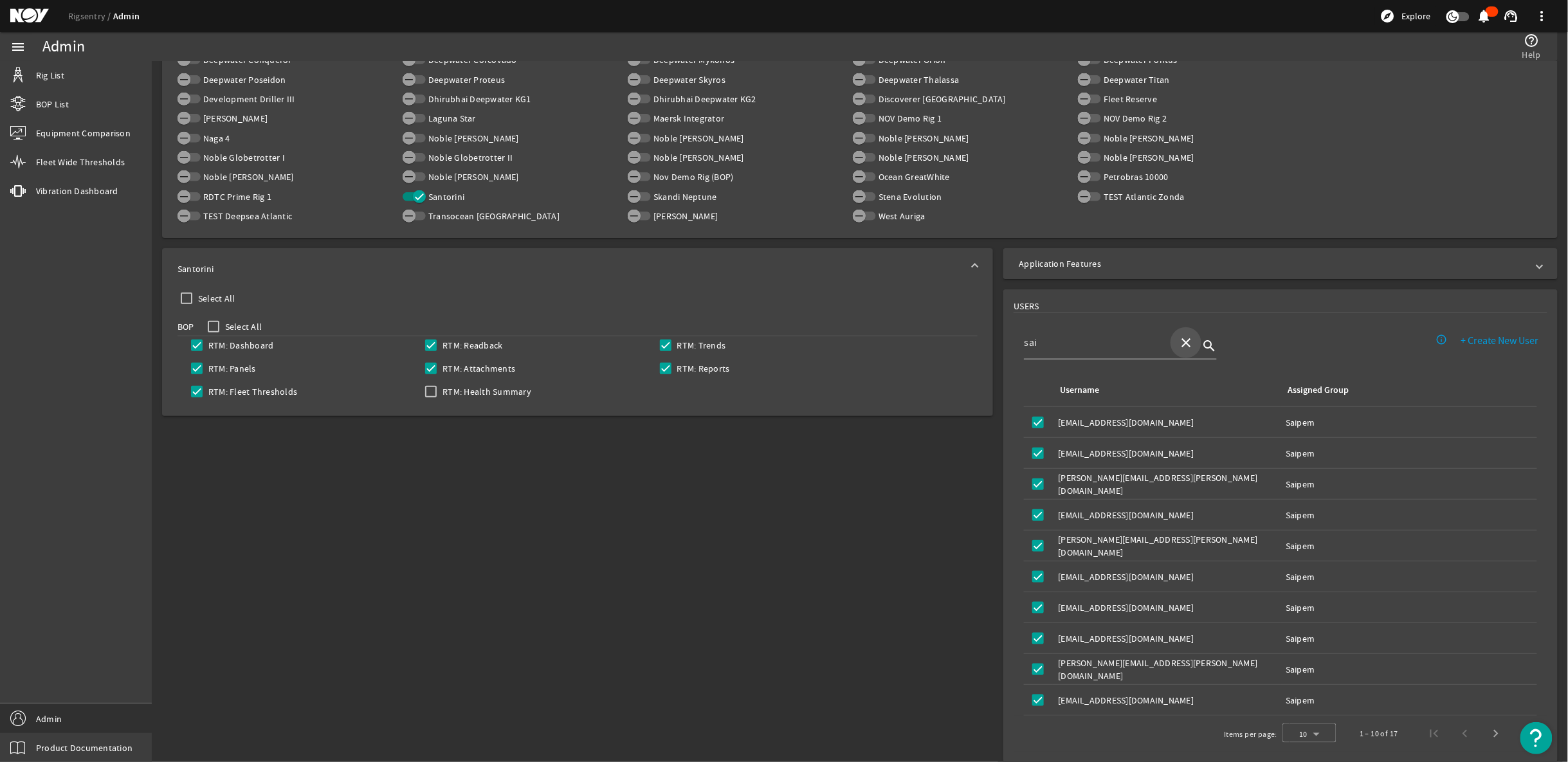
click at [1178, 338] on mat-icon "close" at bounding box center [1186, 343] width 16 height 16
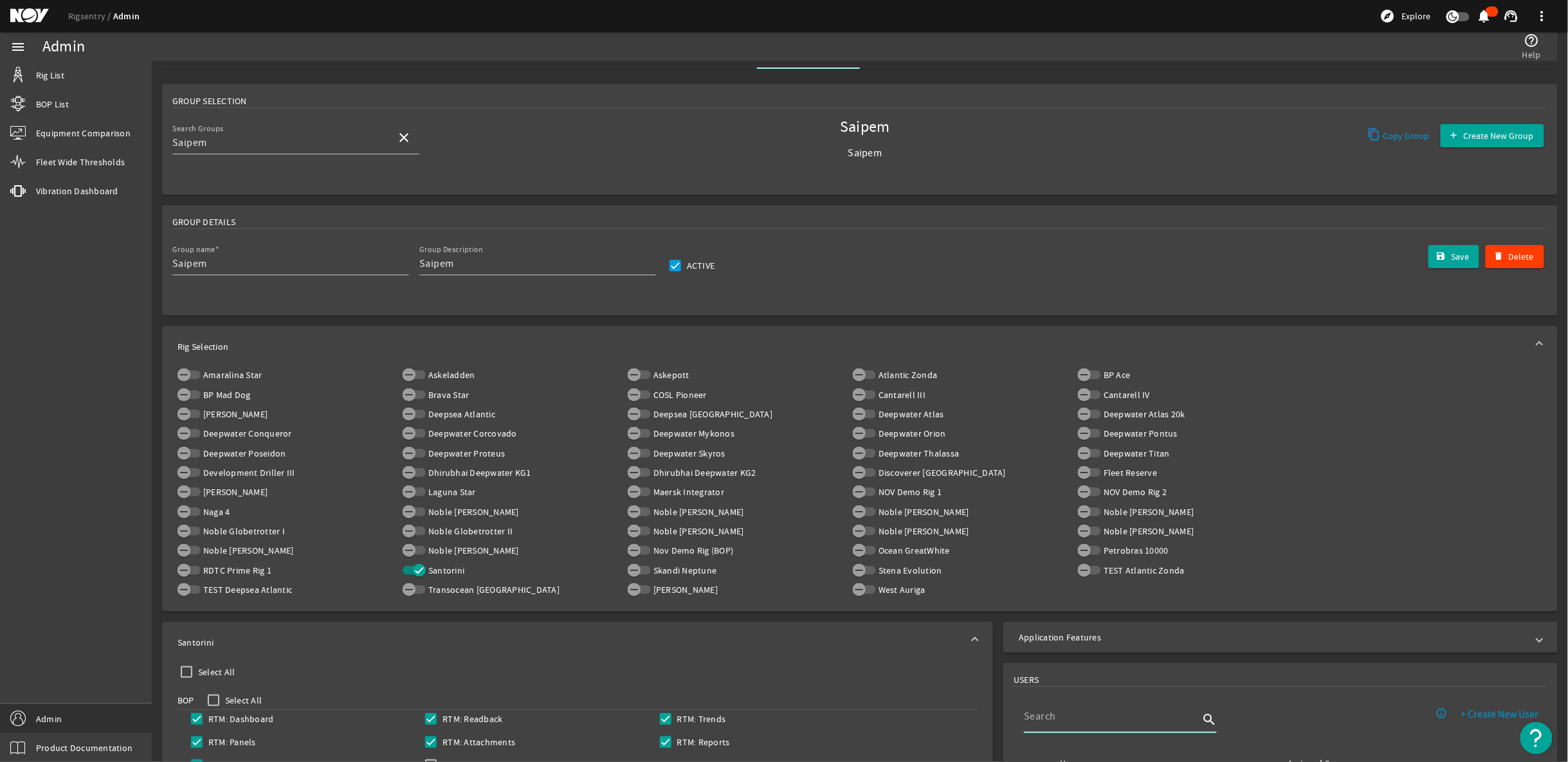
scroll to position [0, 0]
